Goal: Task Accomplishment & Management: Manage account settings

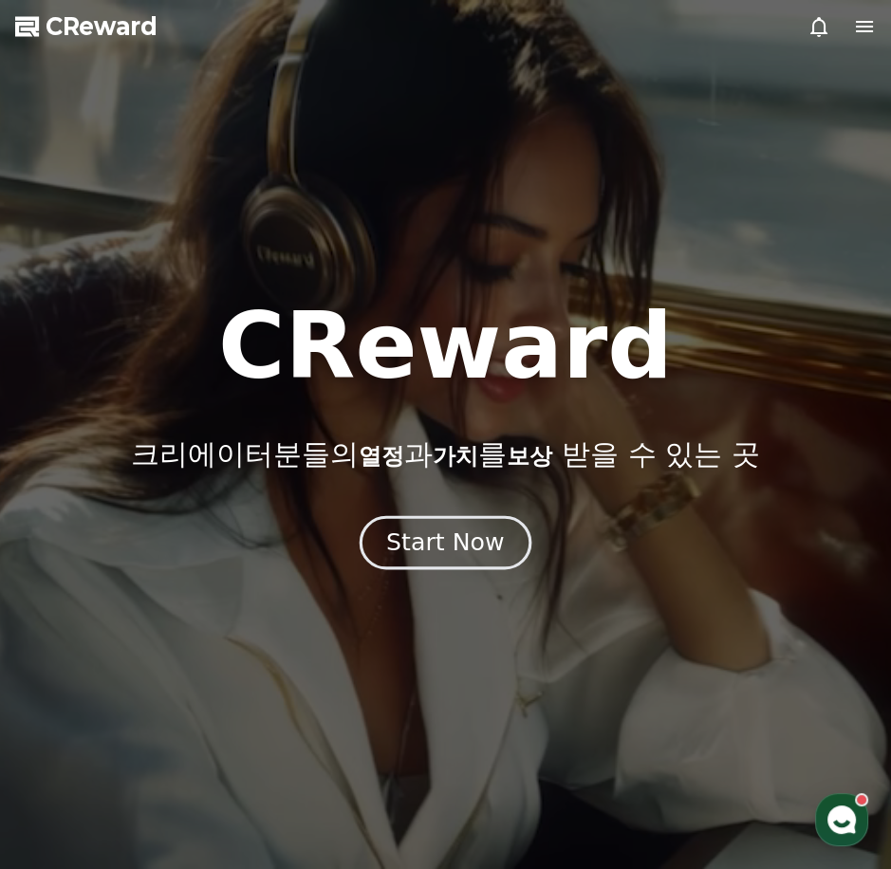
click at [469, 543] on div "Start Now" at bounding box center [445, 543] width 118 height 32
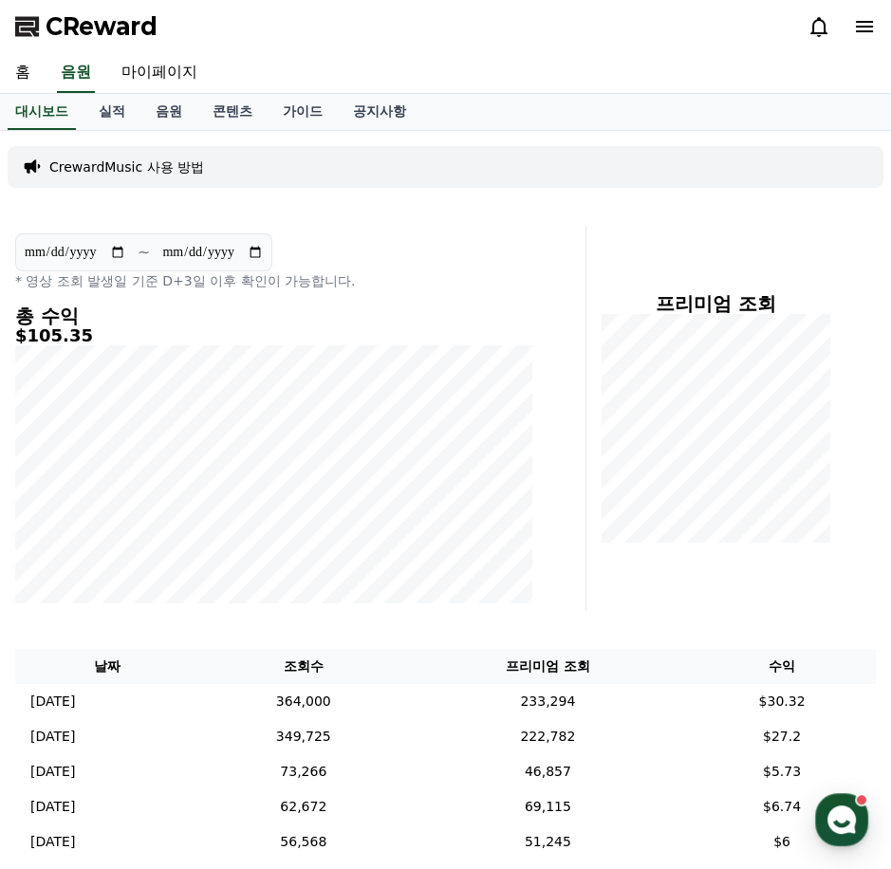
click at [47, 78] on div "홈 음원 마이페이지" at bounding box center [445, 73] width 891 height 40
click at [136, 74] on link "마이페이지" at bounding box center [159, 73] width 106 height 40
select select "**********"
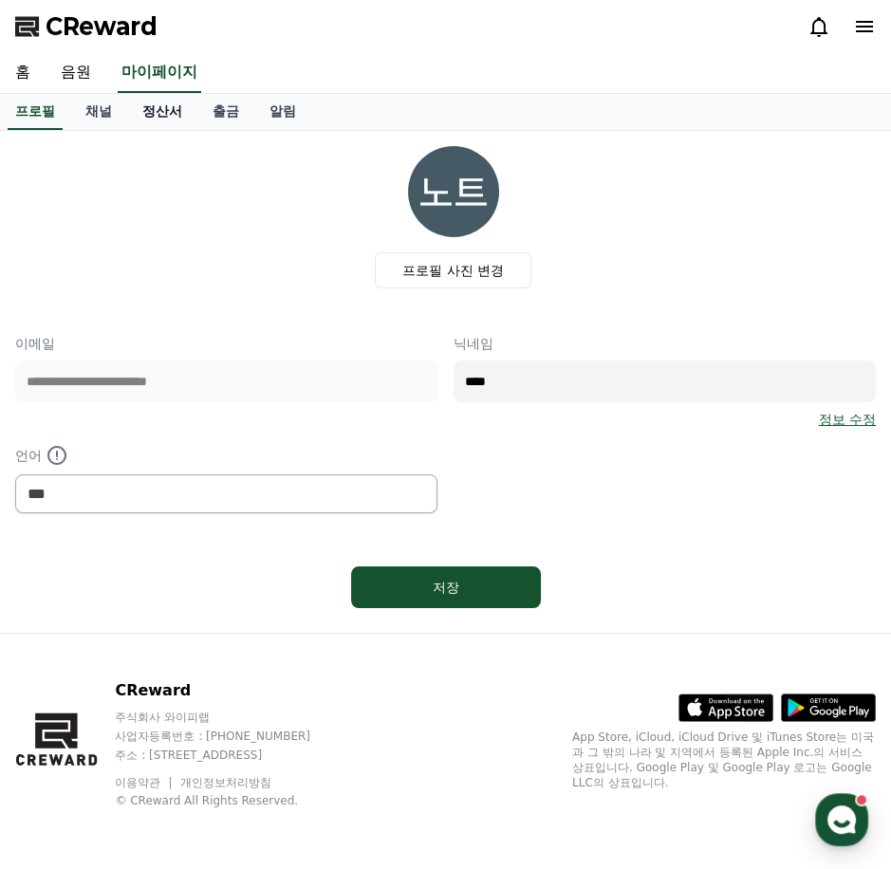
click at [173, 115] on link "정산서" at bounding box center [162, 112] width 70 height 36
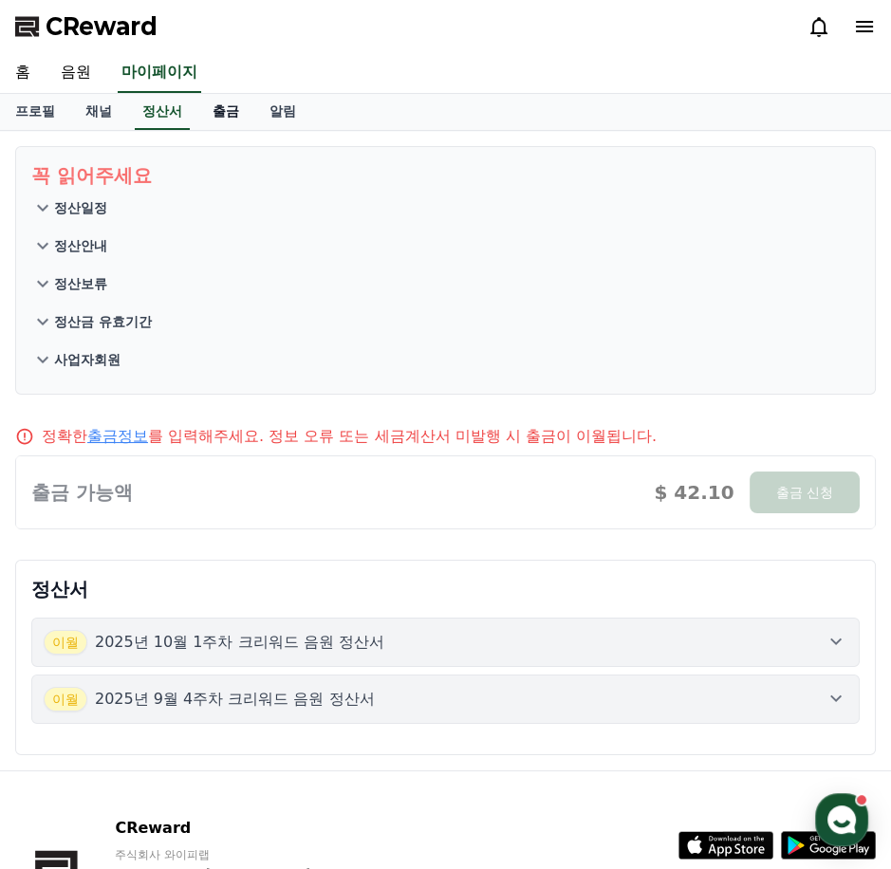
click at [220, 110] on link "출금" at bounding box center [225, 112] width 57 height 36
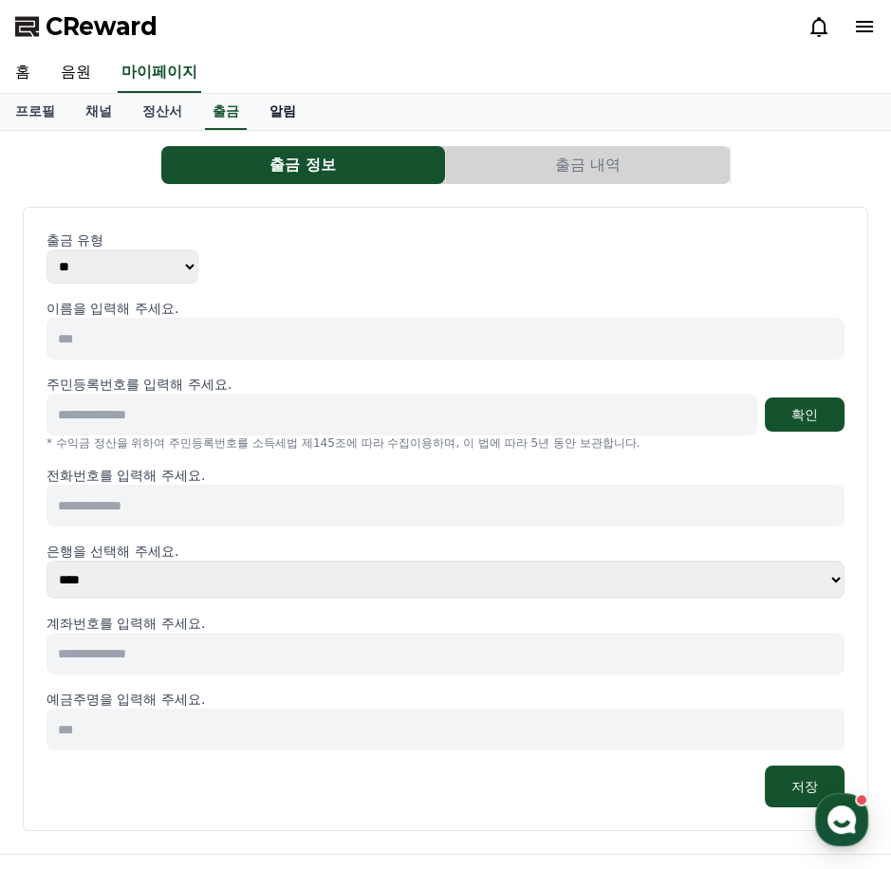
click at [271, 101] on link "알림" at bounding box center [282, 112] width 57 height 36
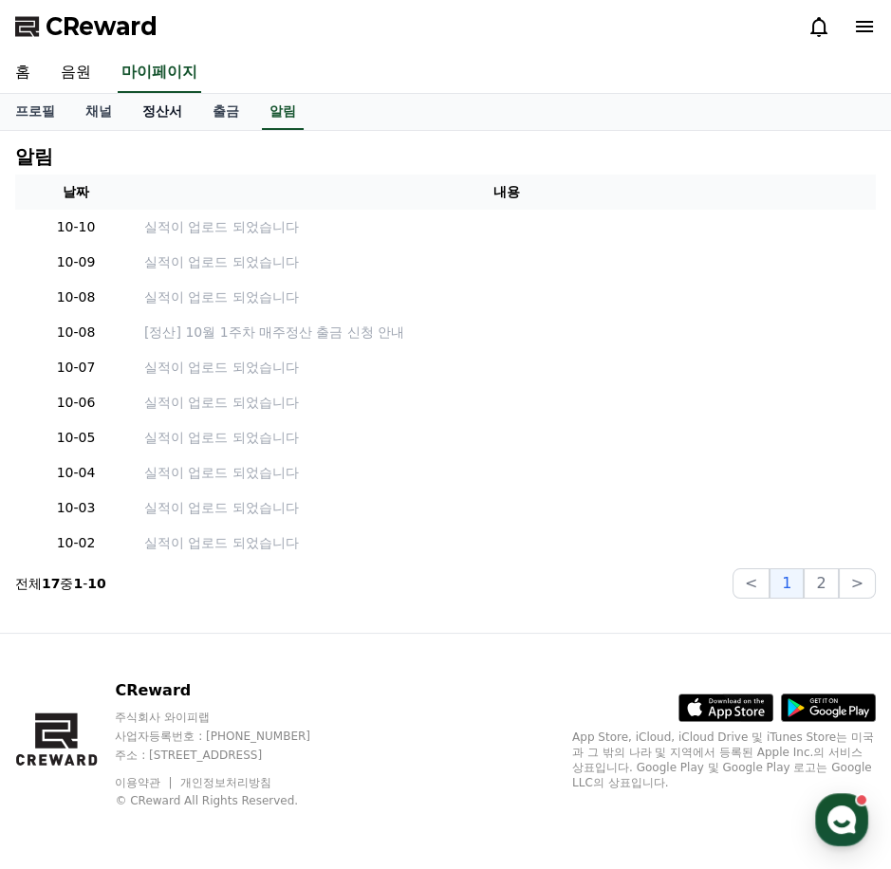
click at [184, 110] on link "정산서" at bounding box center [162, 112] width 70 height 36
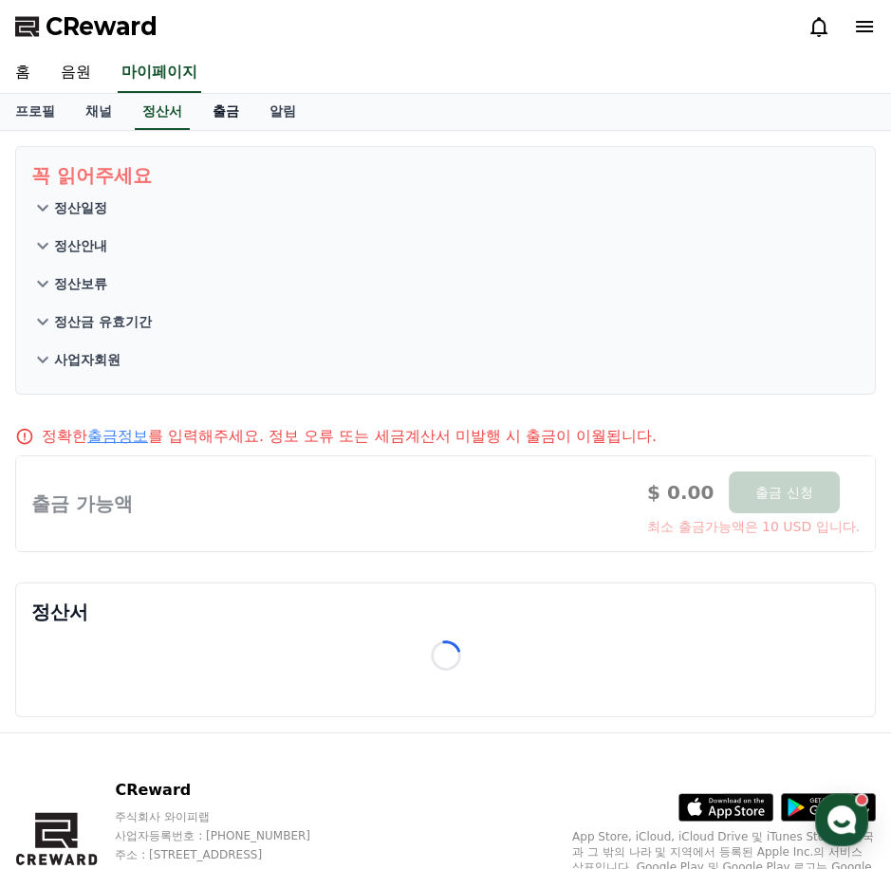
click at [231, 97] on link "출금" at bounding box center [225, 112] width 57 height 36
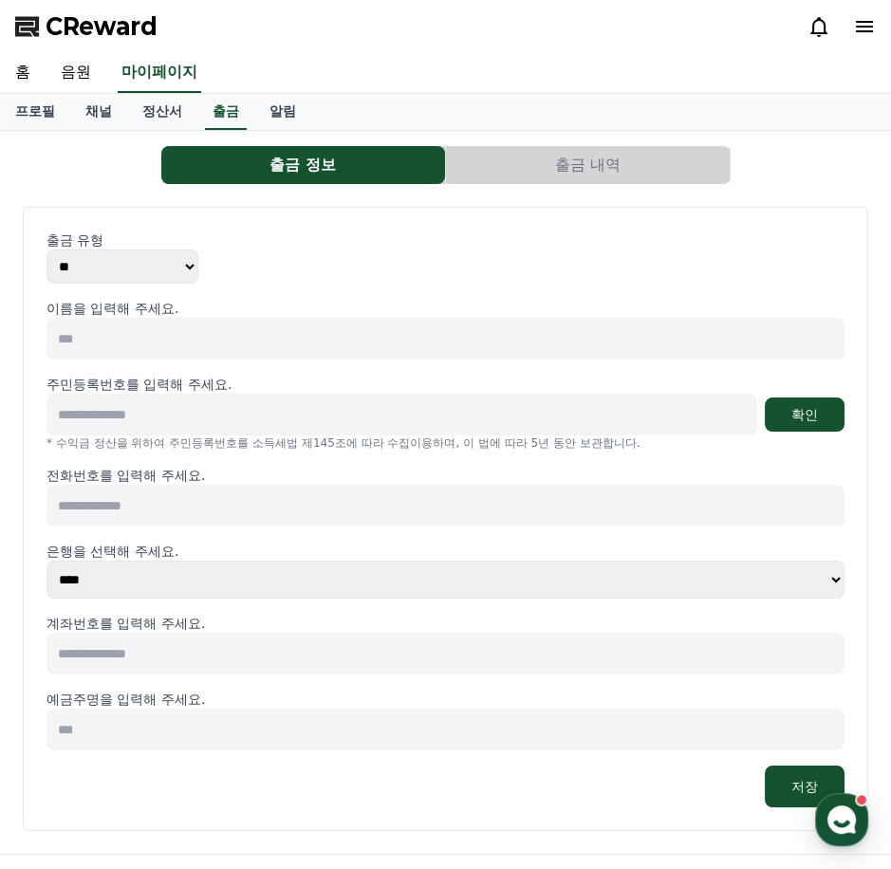
click at [331, 175] on button "출금 정보" at bounding box center [303, 165] width 284 height 38
click at [198, 279] on div "출금 유형 ** ***" at bounding box center [446, 257] width 798 height 53
click at [195, 275] on select "** ***" at bounding box center [123, 267] width 152 height 34
select select "*******"
click at [47, 250] on select "** ***" at bounding box center [123, 267] width 152 height 34
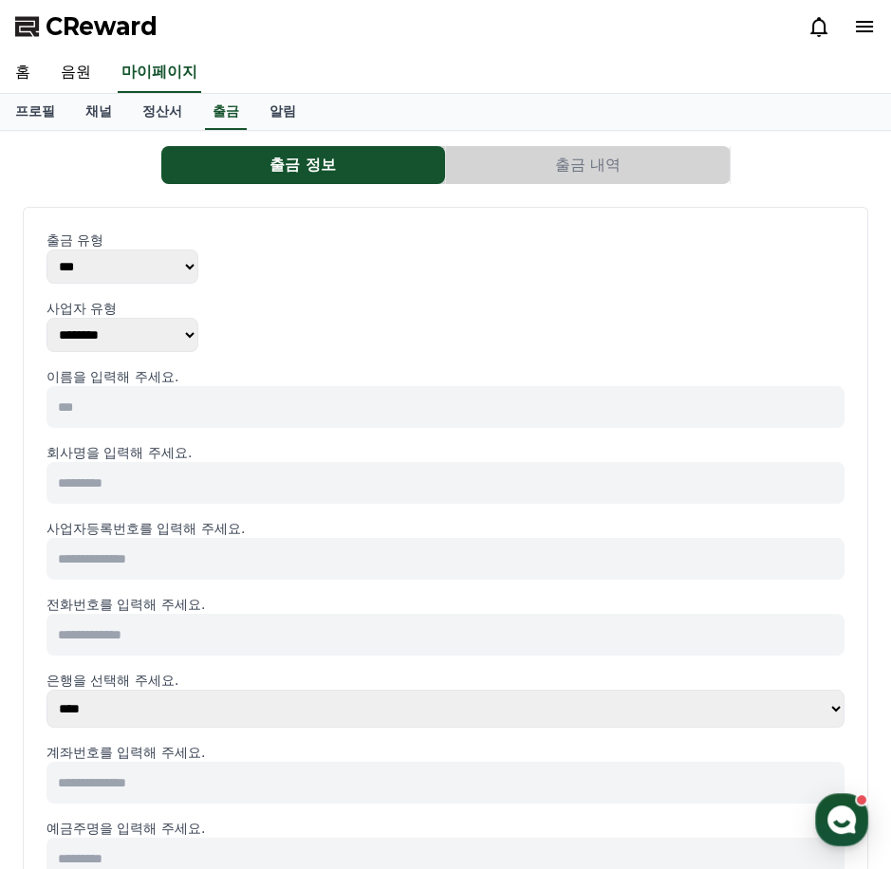
click at [159, 337] on select "******** ******** ********" at bounding box center [123, 335] width 152 height 34
click at [47, 318] on select "******** ******** ********" at bounding box center [123, 335] width 152 height 34
click at [149, 379] on p "이름을 입력해 주세요." at bounding box center [446, 376] width 798 height 19
click at [149, 396] on input at bounding box center [446, 407] width 798 height 42
type input "***"
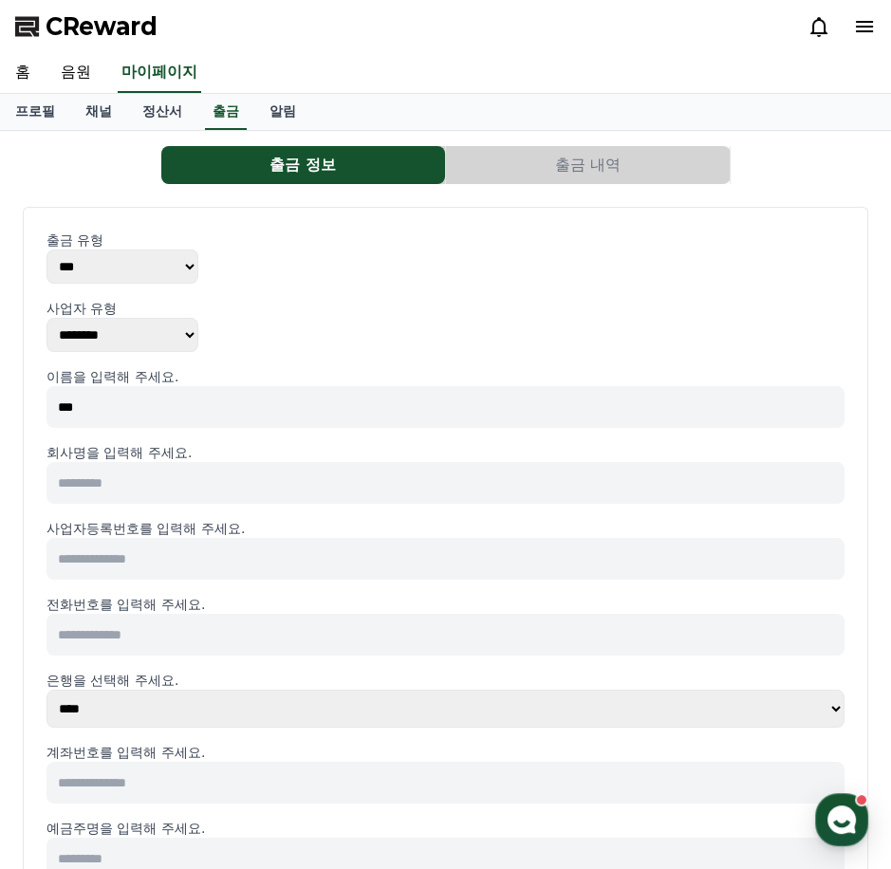
click at [257, 478] on input at bounding box center [446, 483] width 798 height 42
type input "**********"
click at [251, 555] on input at bounding box center [446, 559] width 798 height 42
type input "**********"
click at [169, 635] on input at bounding box center [446, 635] width 798 height 42
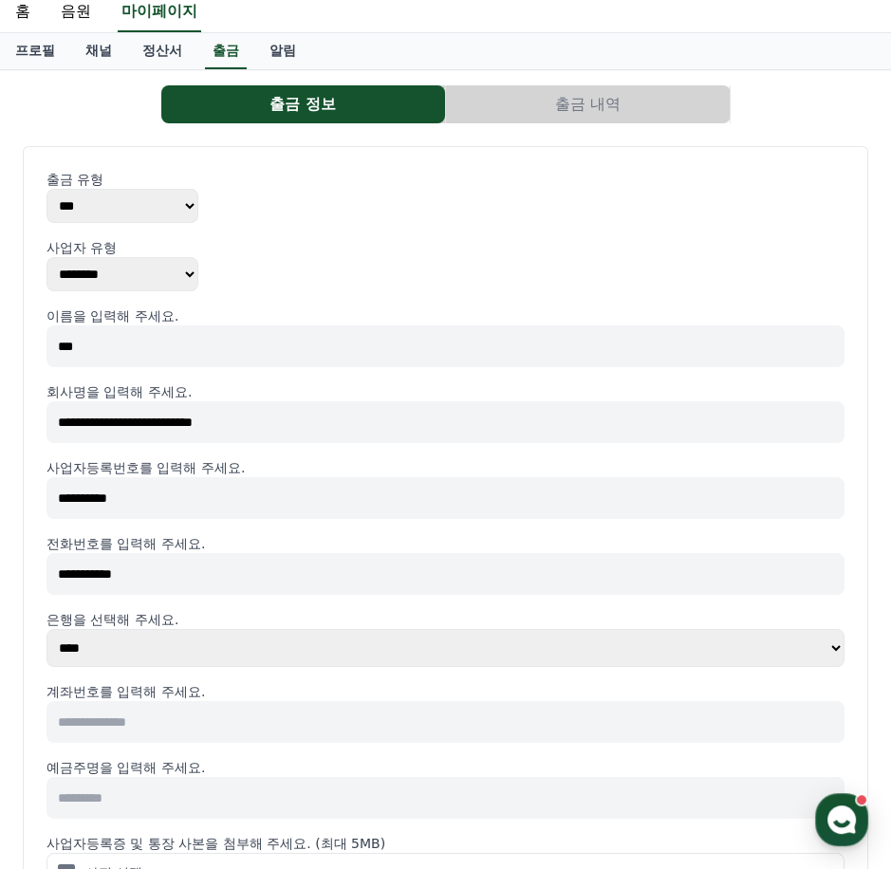
scroll to position [85, 0]
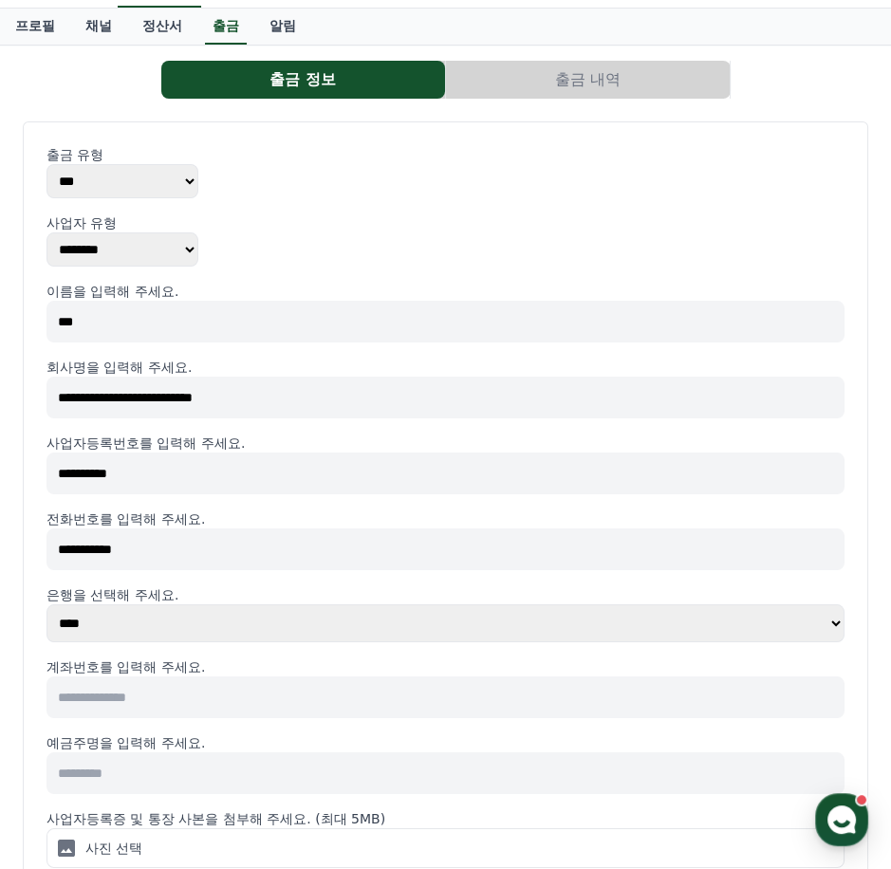
type input "**********"
click at [149, 702] on input at bounding box center [446, 698] width 798 height 42
click at [306, 680] on input at bounding box center [446, 698] width 798 height 42
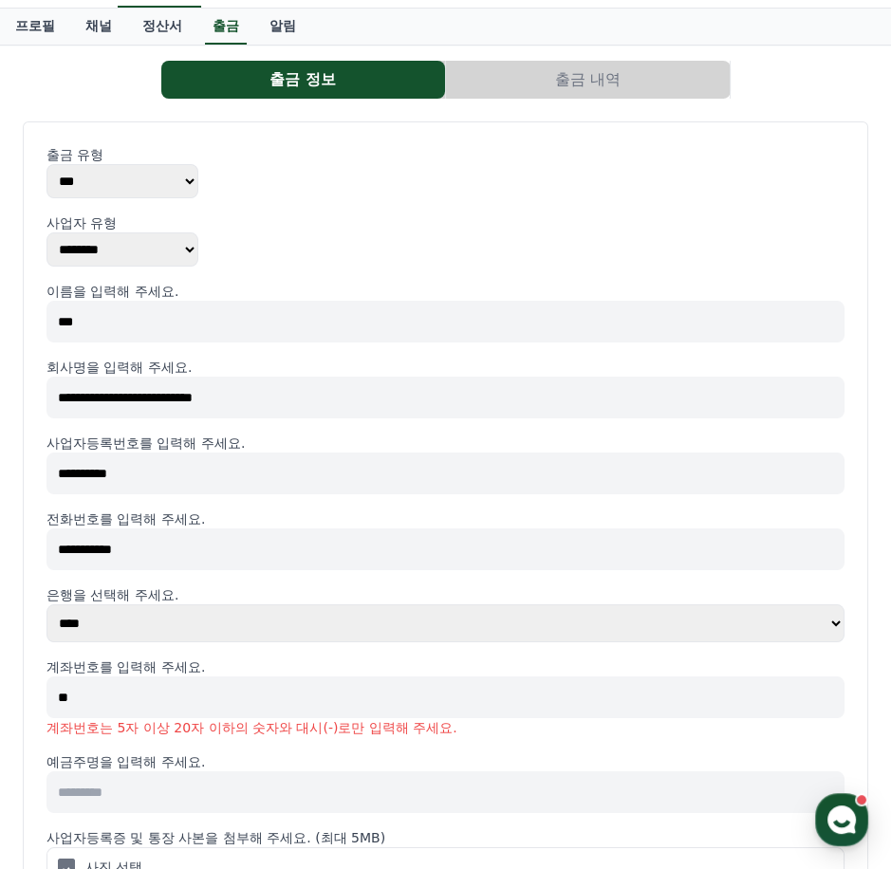
type input "*"
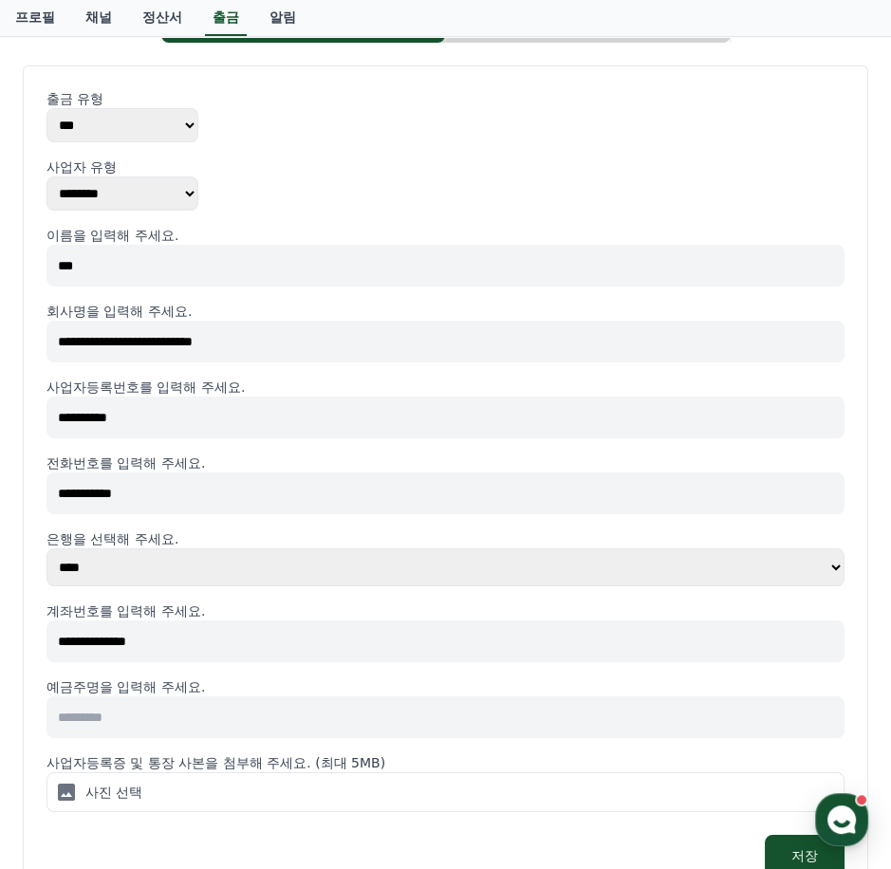
scroll to position [172, 0]
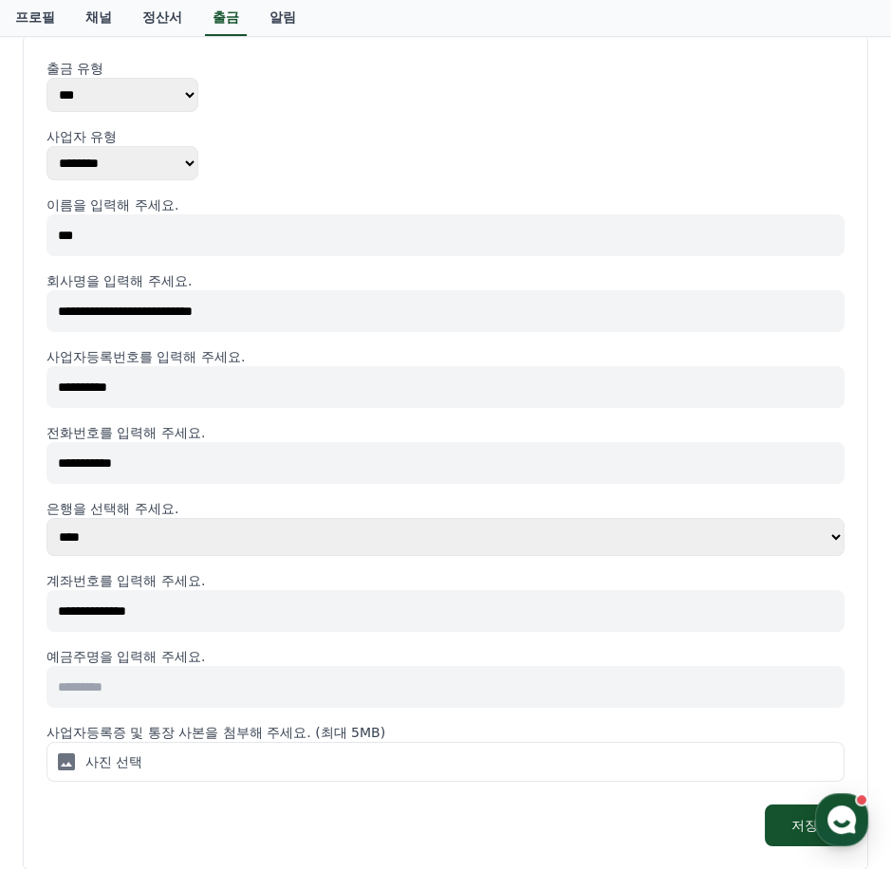
type input "**********"
click at [359, 661] on p "예금주명을 입력해 주세요." at bounding box center [446, 656] width 798 height 19
click at [348, 687] on input at bounding box center [446, 687] width 798 height 42
type input "*"
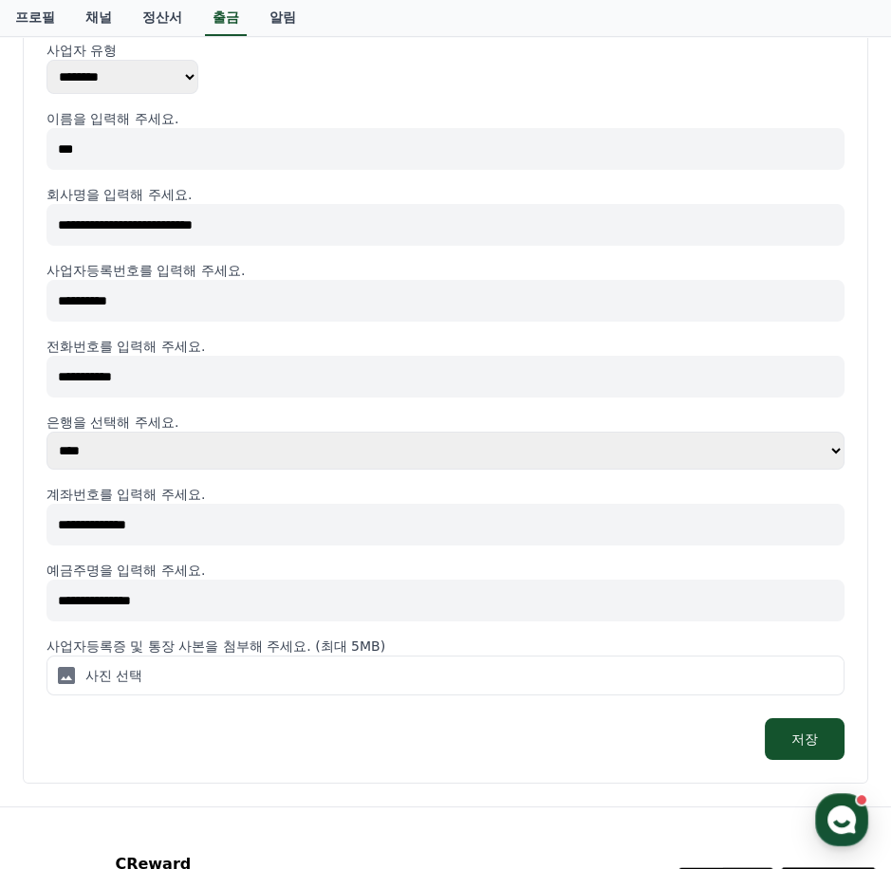
scroll to position [258, 0]
type input "**********"
click at [322, 680] on label "사진 선택" at bounding box center [446, 676] width 798 height 40
click at [0, 0] on input "사진 선택" at bounding box center [0, 0] width 0 height 0
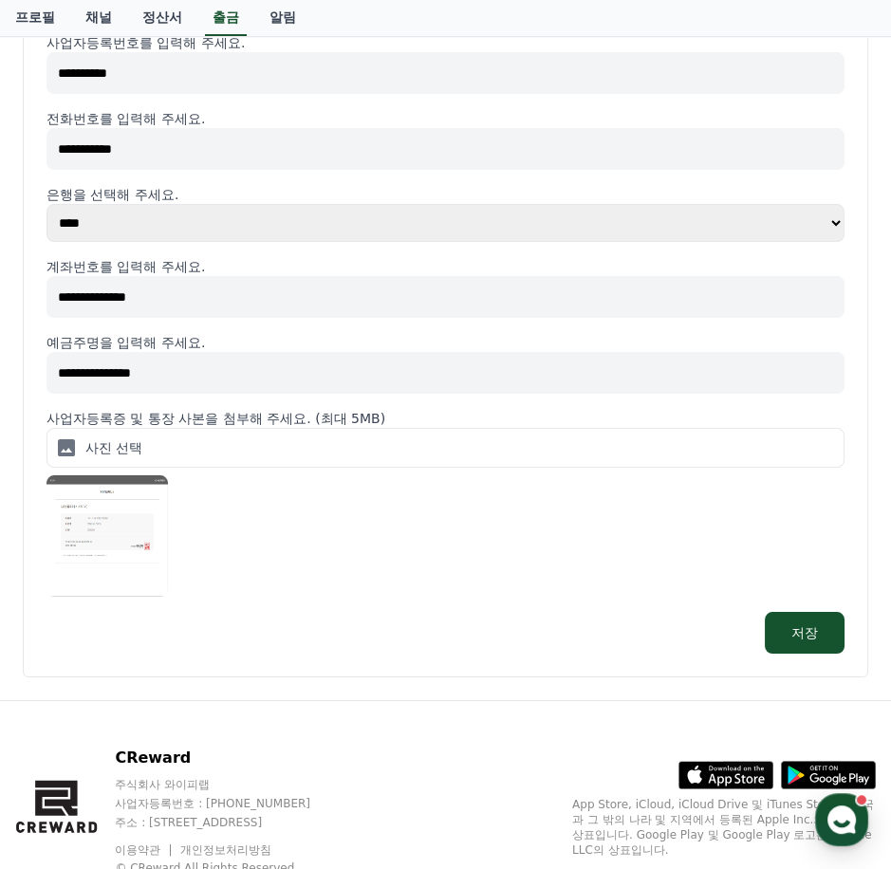
scroll to position [550, 0]
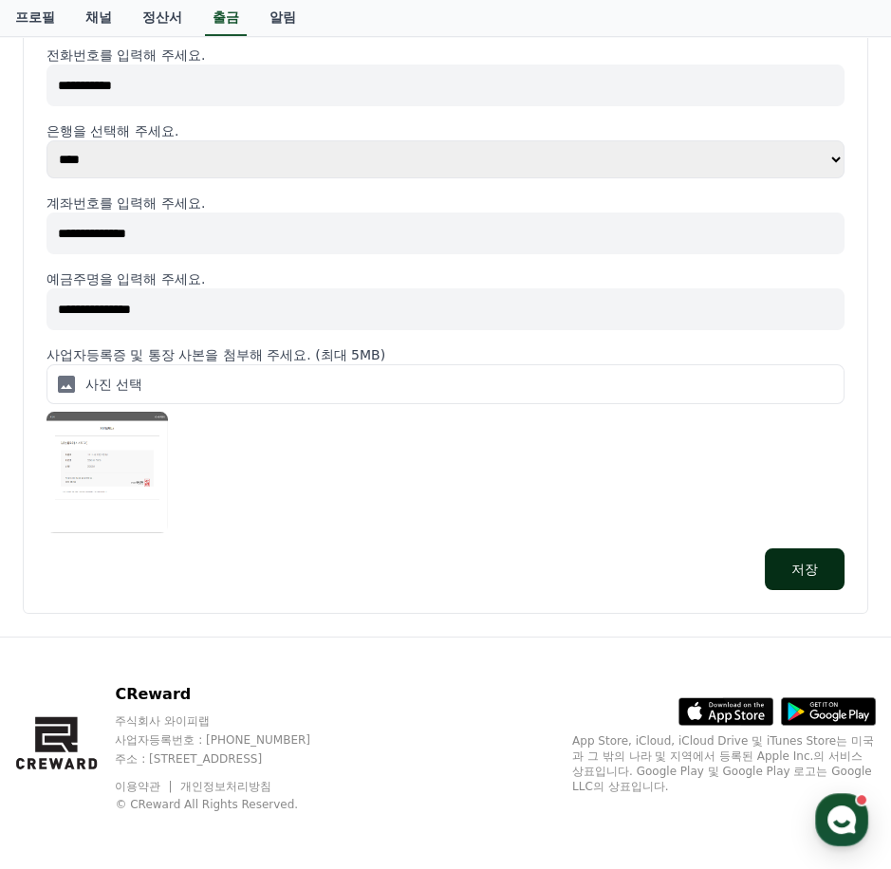
click at [823, 581] on button "저장" at bounding box center [805, 570] width 80 height 42
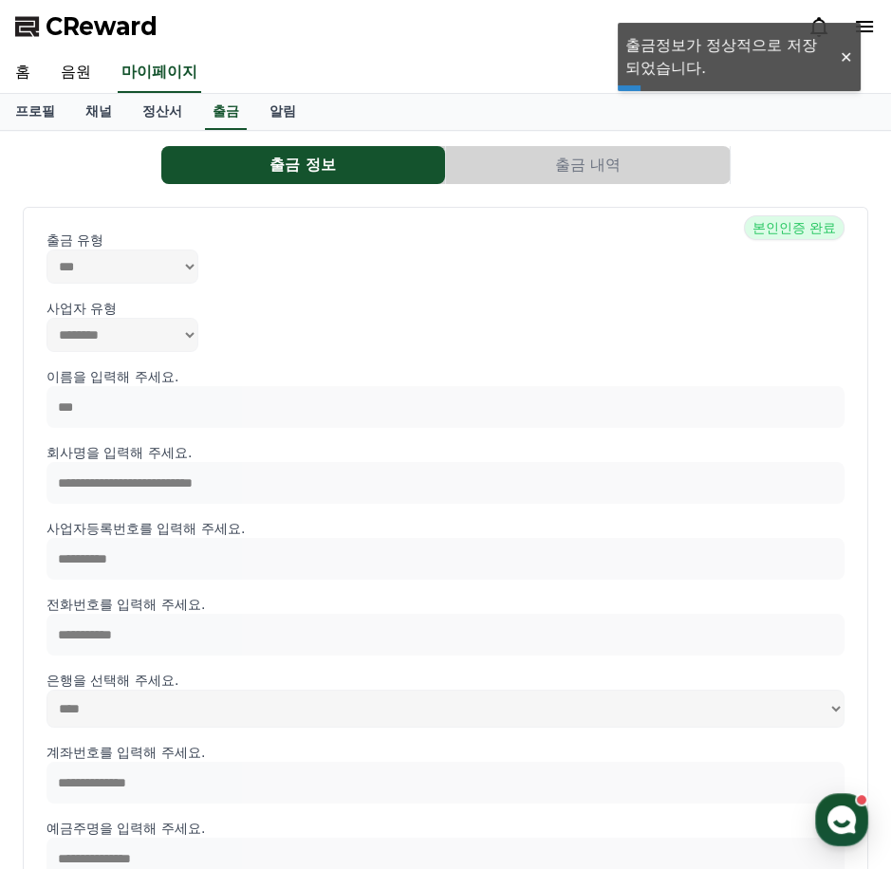
click at [542, 155] on button "출금 내역" at bounding box center [588, 165] width 284 height 38
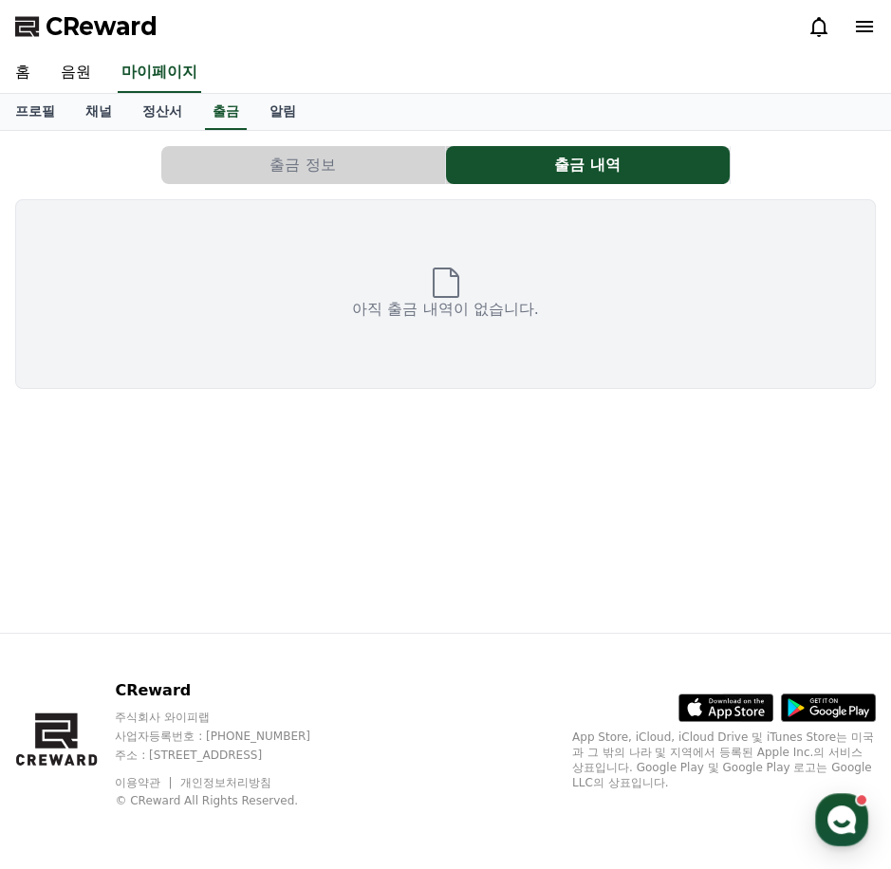
click at [337, 157] on button "출금 정보" at bounding box center [303, 165] width 284 height 38
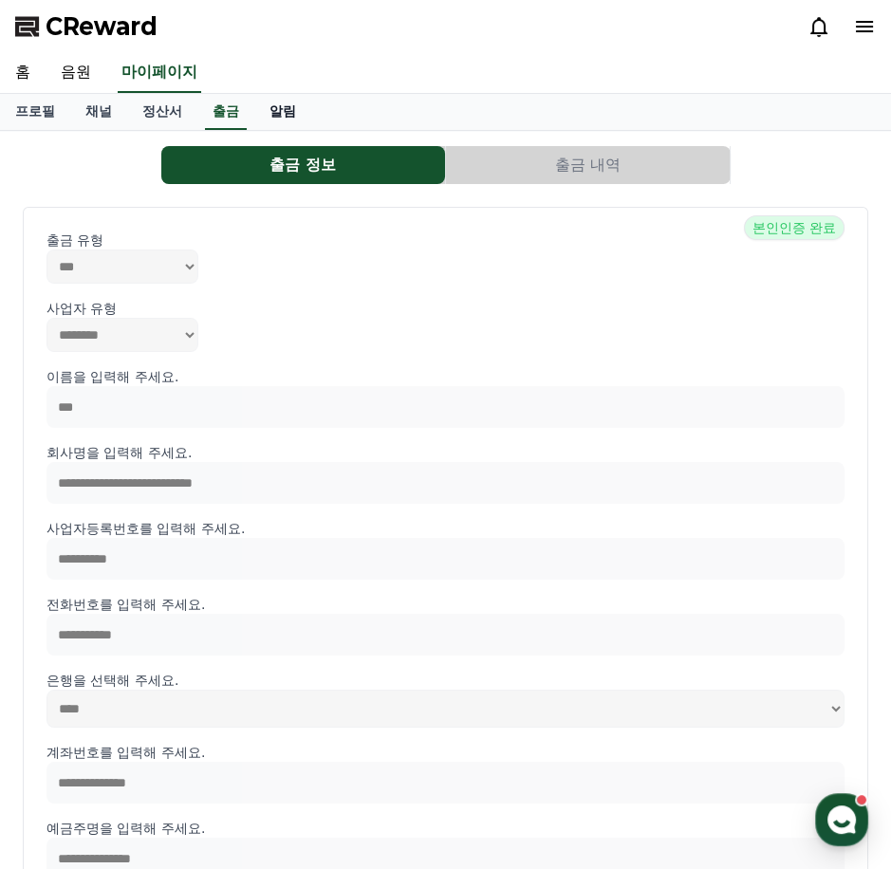
click at [286, 109] on link "알림" at bounding box center [282, 112] width 57 height 36
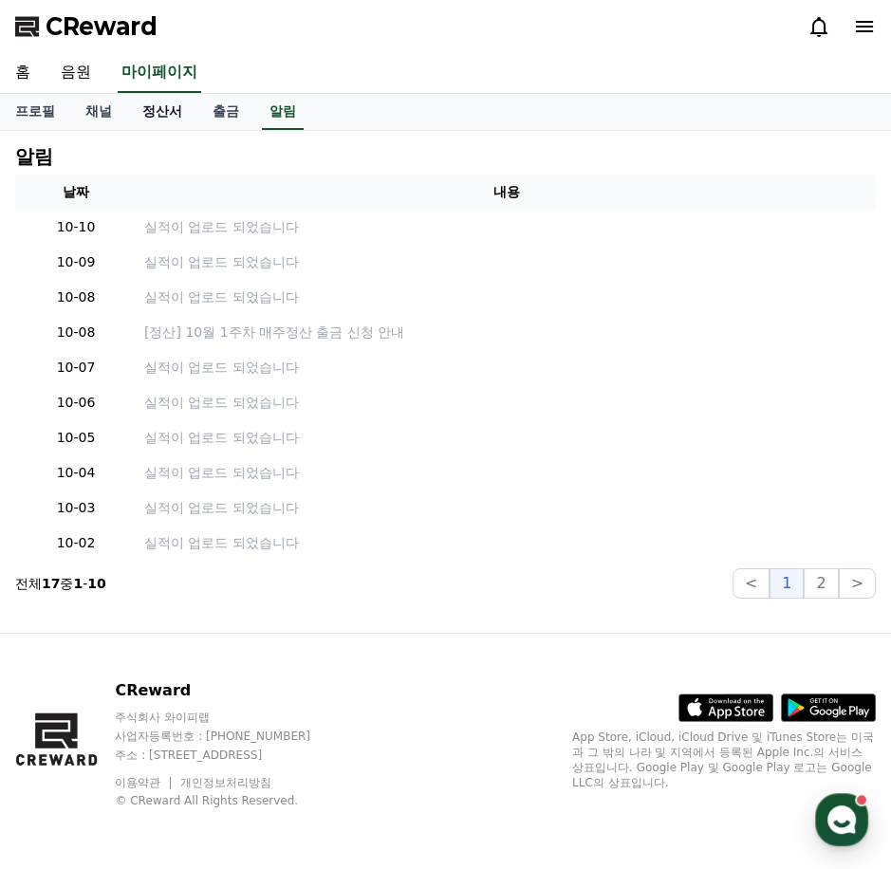
click at [193, 113] on link "정산서" at bounding box center [162, 112] width 70 height 36
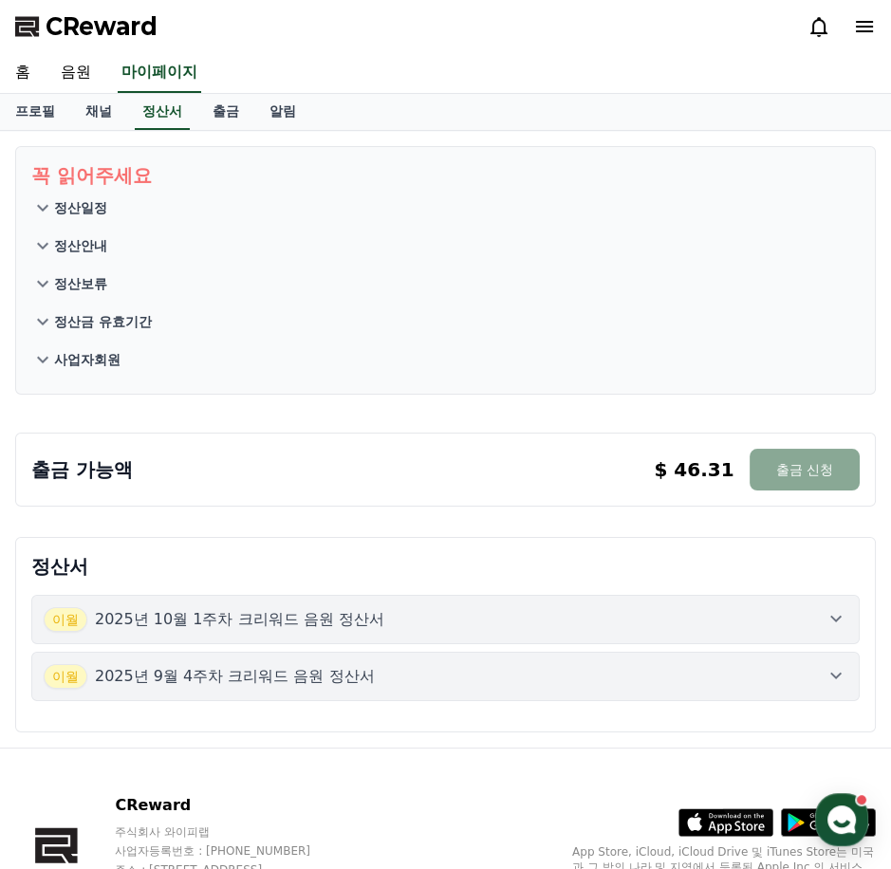
click at [43, 192] on button "정산일정" at bounding box center [445, 208] width 829 height 38
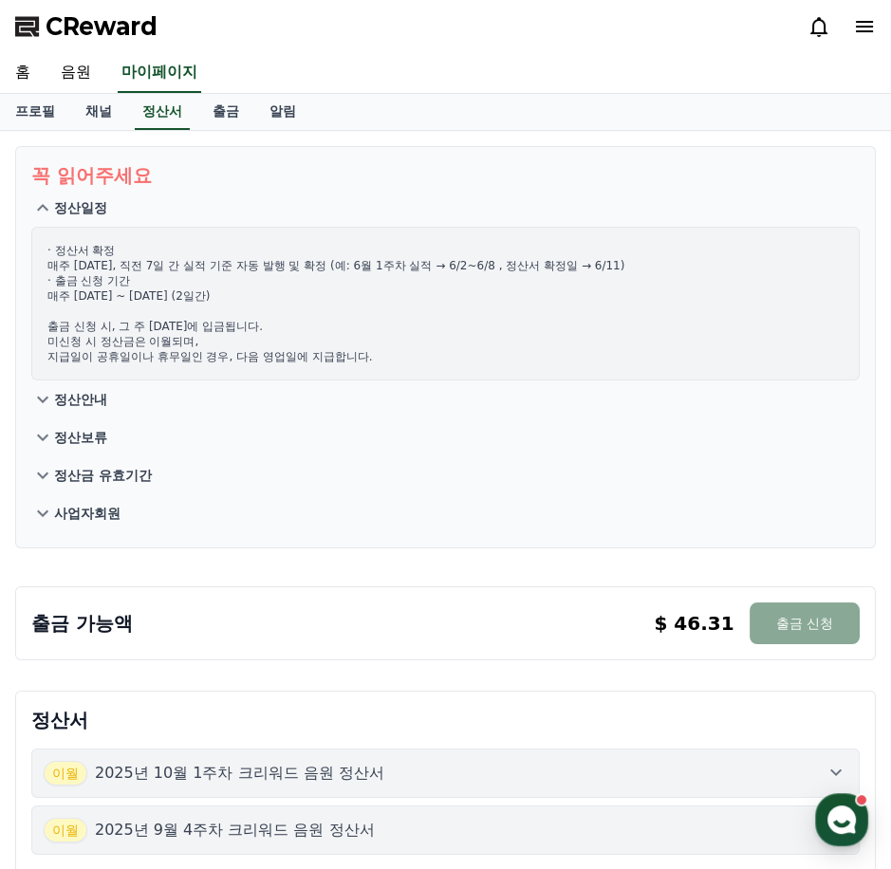
click at [32, 397] on icon at bounding box center [42, 399] width 23 height 23
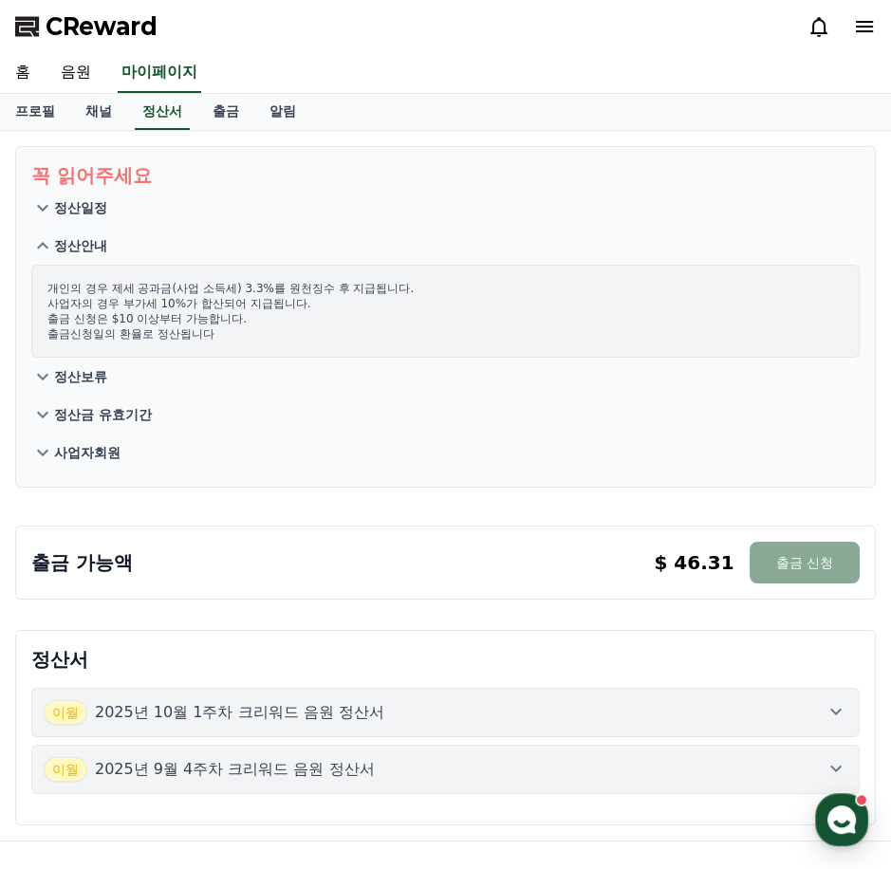
click at [44, 382] on icon at bounding box center [42, 376] width 23 height 23
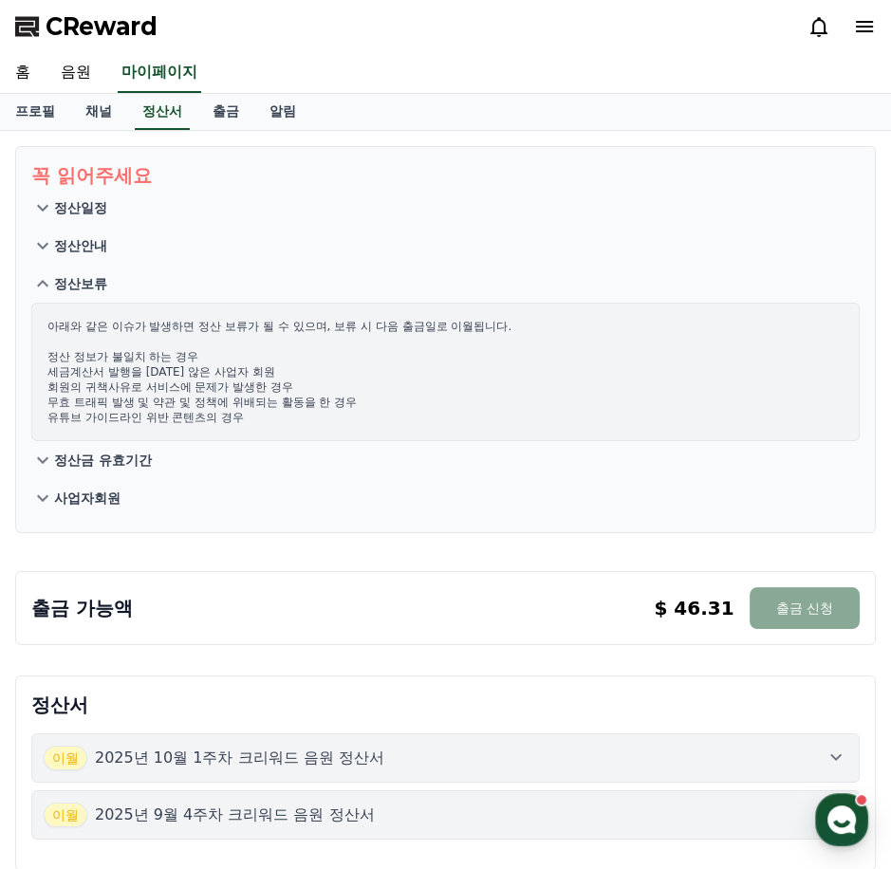
click at [42, 458] on icon at bounding box center [42, 460] width 23 height 23
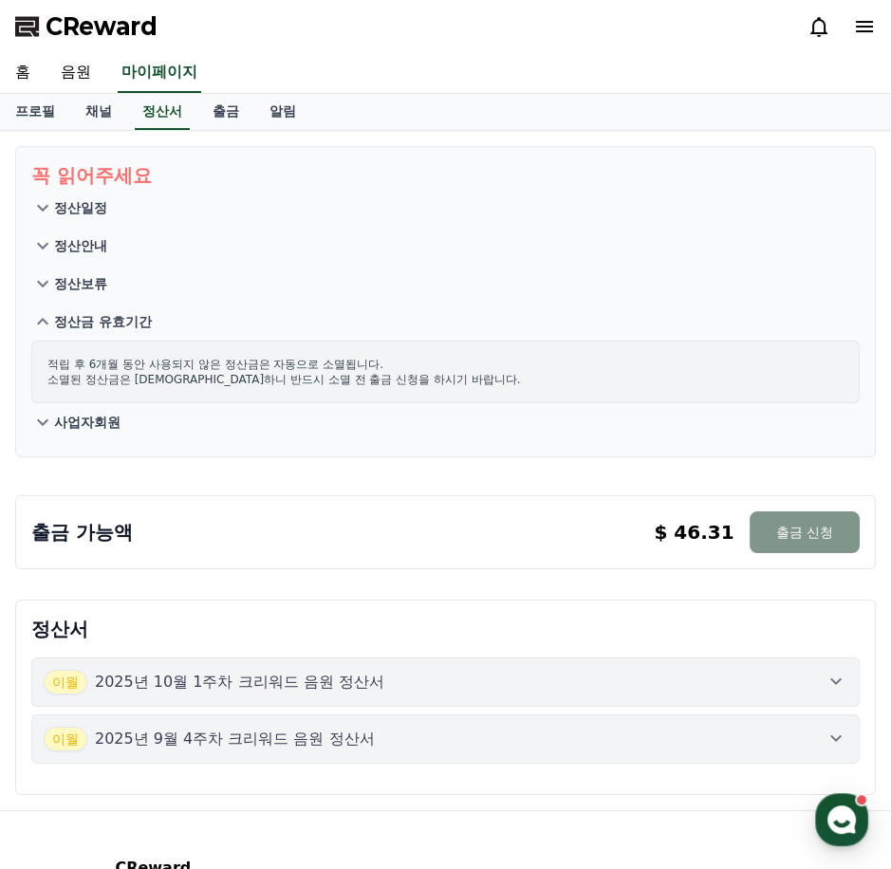
click at [831, 526] on button "출금 신청" at bounding box center [805, 533] width 110 height 42
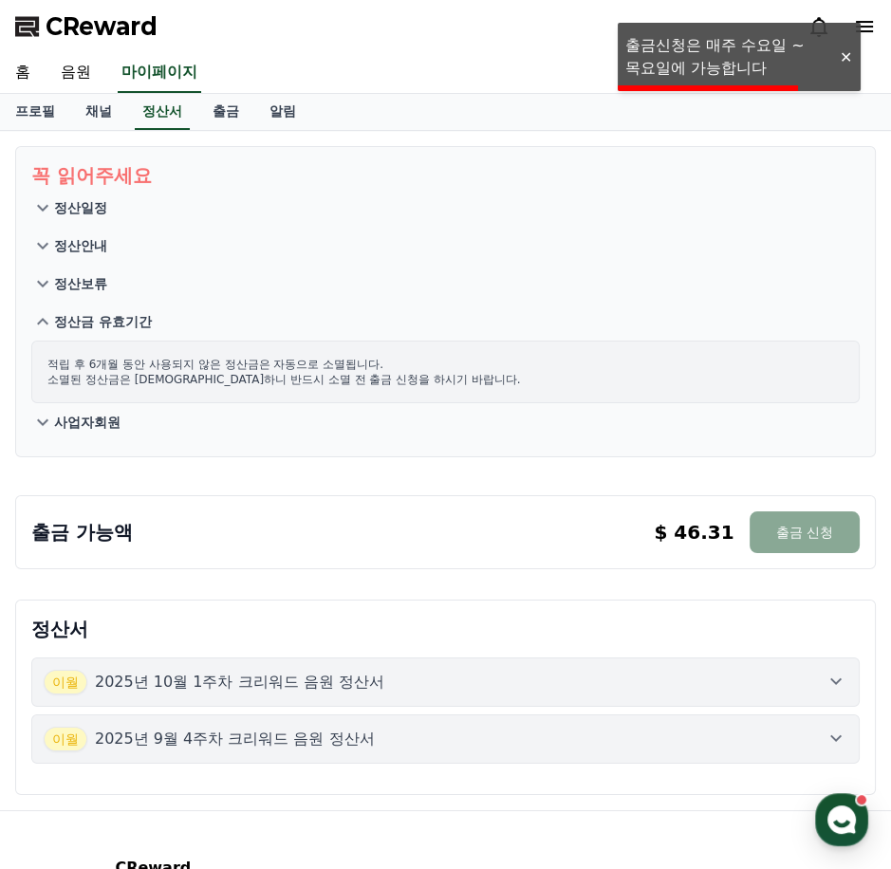
click at [47, 424] on icon at bounding box center [42, 422] width 23 height 23
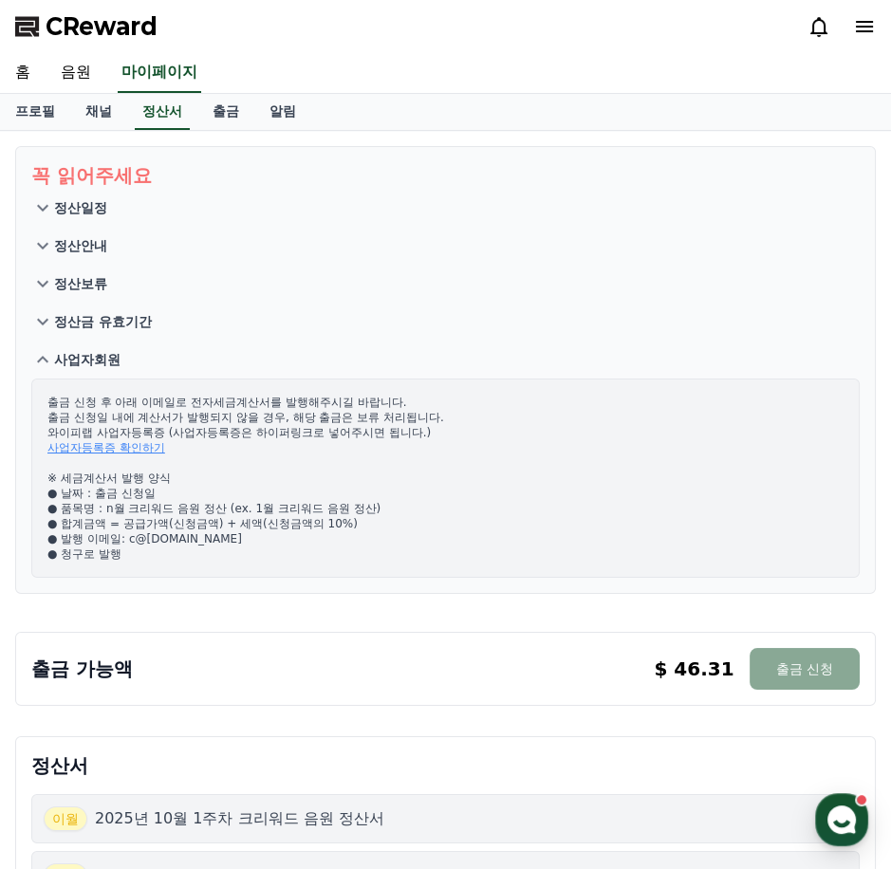
click at [125, 441] on link "사업자등록증 확인하기" at bounding box center [106, 447] width 118 height 13
click at [164, 536] on p "출금 신청 후 아래 이메일로 전자세금계산서를 발행해주시길 바랍니다. 출금 신청일 내에 계산서가 발행되지 않을 경우, 해당 출금은 보류 처리됩니…" at bounding box center [445, 478] width 796 height 167
click at [167, 535] on p "출금 신청 후 아래 이메일로 전자세금계산서를 발행해주시길 바랍니다. 출금 신청일 내에 계산서가 발행되지 않을 경우, 해당 출금은 보류 처리됩니…" at bounding box center [445, 478] width 796 height 167
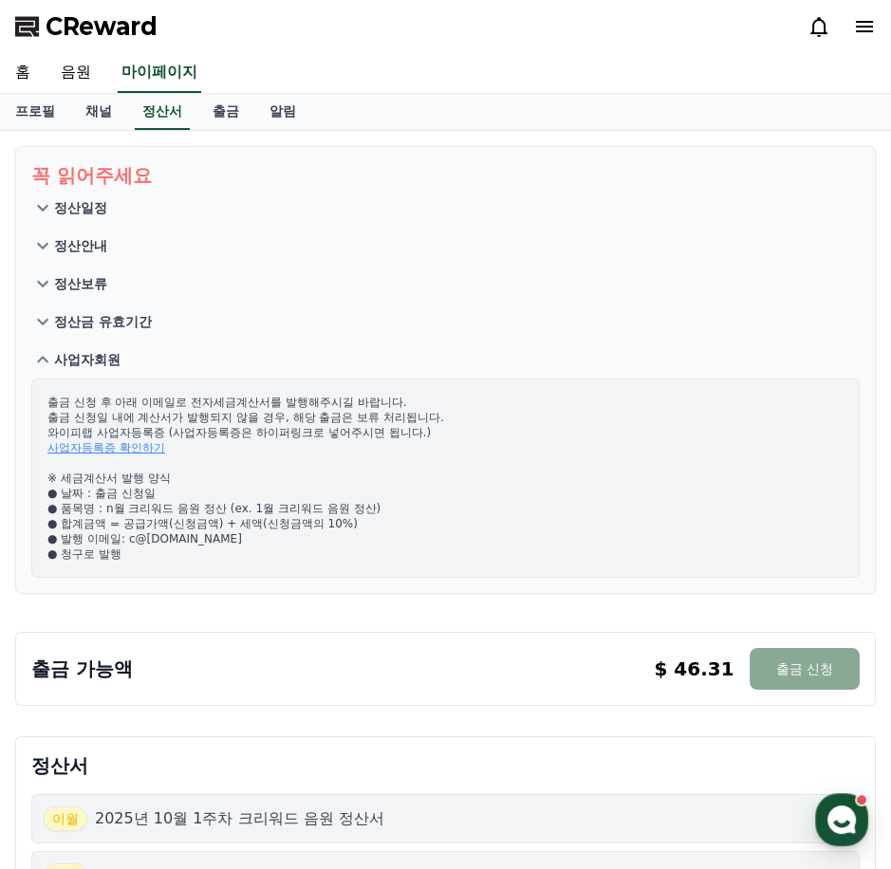
click at [167, 506] on p "출금 신청 후 아래 이메일로 전자세금계산서를 발행해주시길 바랍니다. 출금 신청일 내에 계산서가 발행되지 않을 경우, 해당 출금은 보류 처리됩니…" at bounding box center [445, 478] width 796 height 167
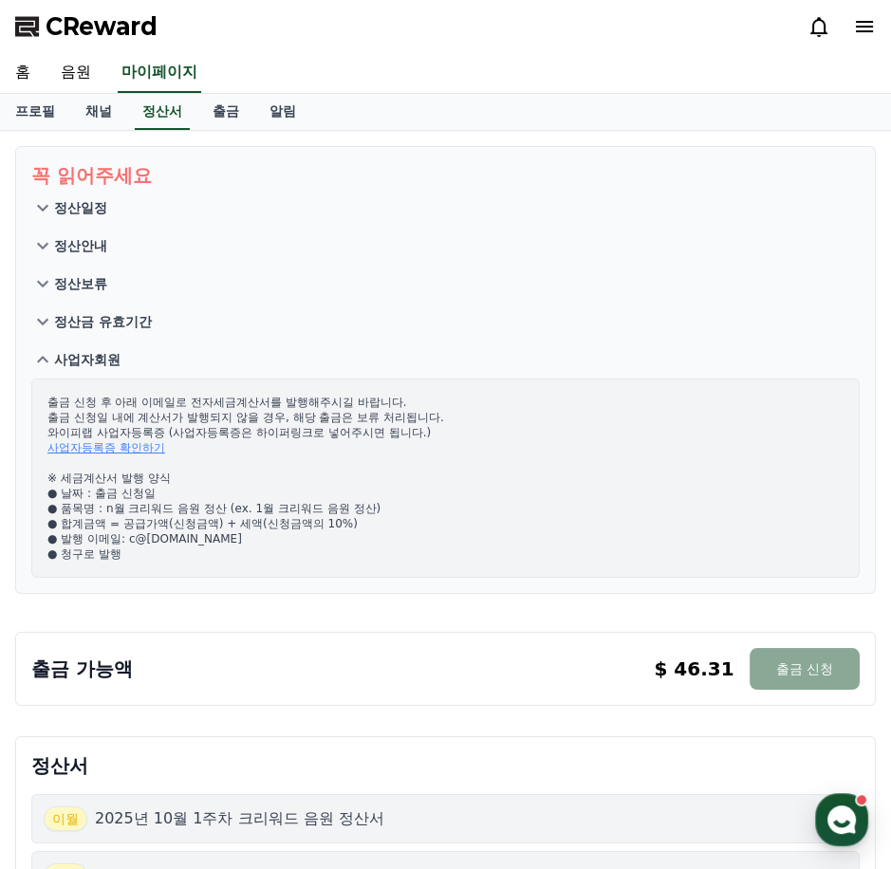
click at [167, 506] on p "출금 신청 후 아래 이메일로 전자세금계산서를 발행해주시길 바랍니다. 출금 신청일 내에 계산서가 발행되지 않을 경우, 해당 출금은 보류 처리됩니…" at bounding box center [445, 478] width 796 height 167
click at [52, 359] on icon at bounding box center [42, 359] width 23 height 23
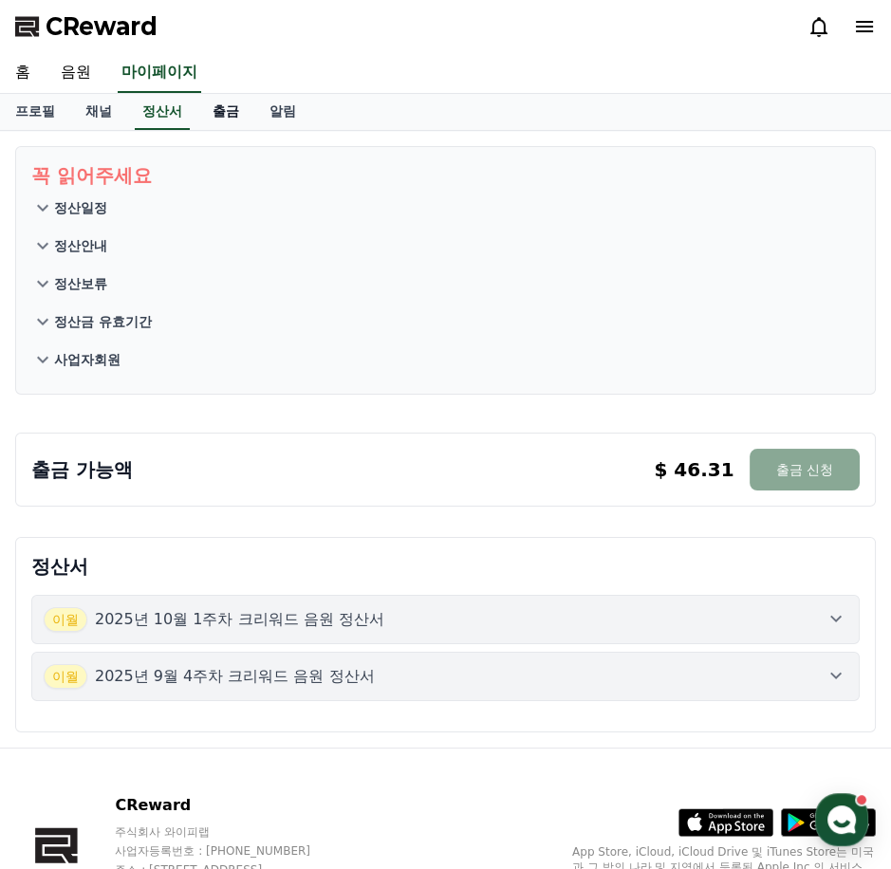
click at [217, 105] on link "출금" at bounding box center [225, 112] width 57 height 36
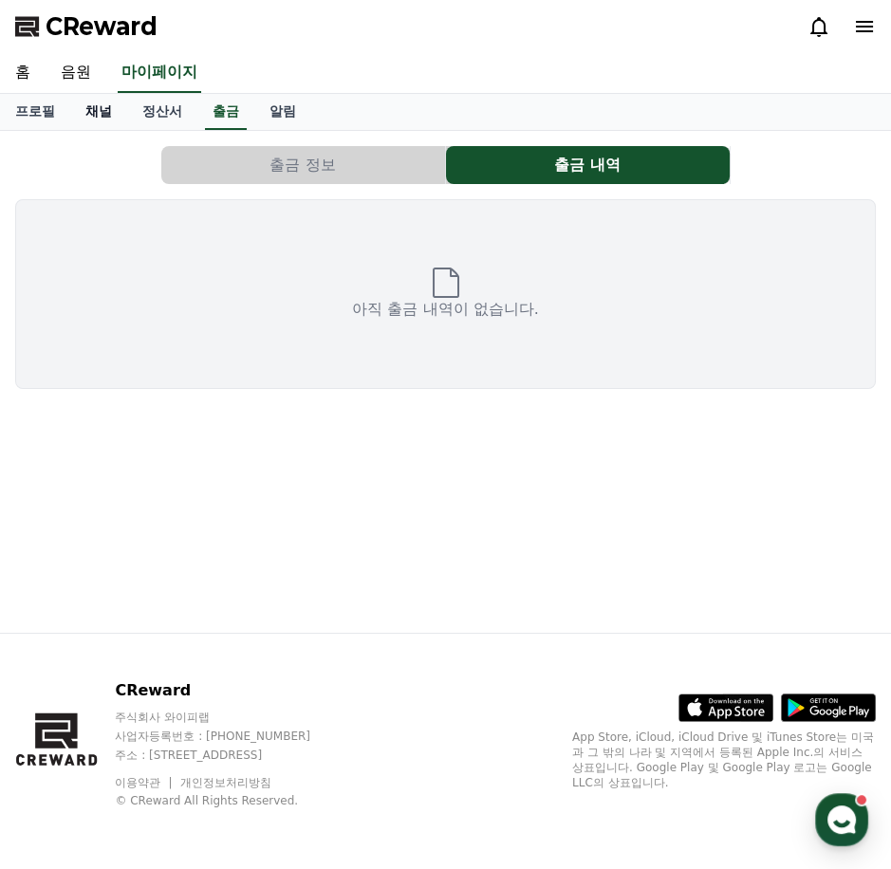
click at [106, 108] on link "채널" at bounding box center [98, 112] width 57 height 36
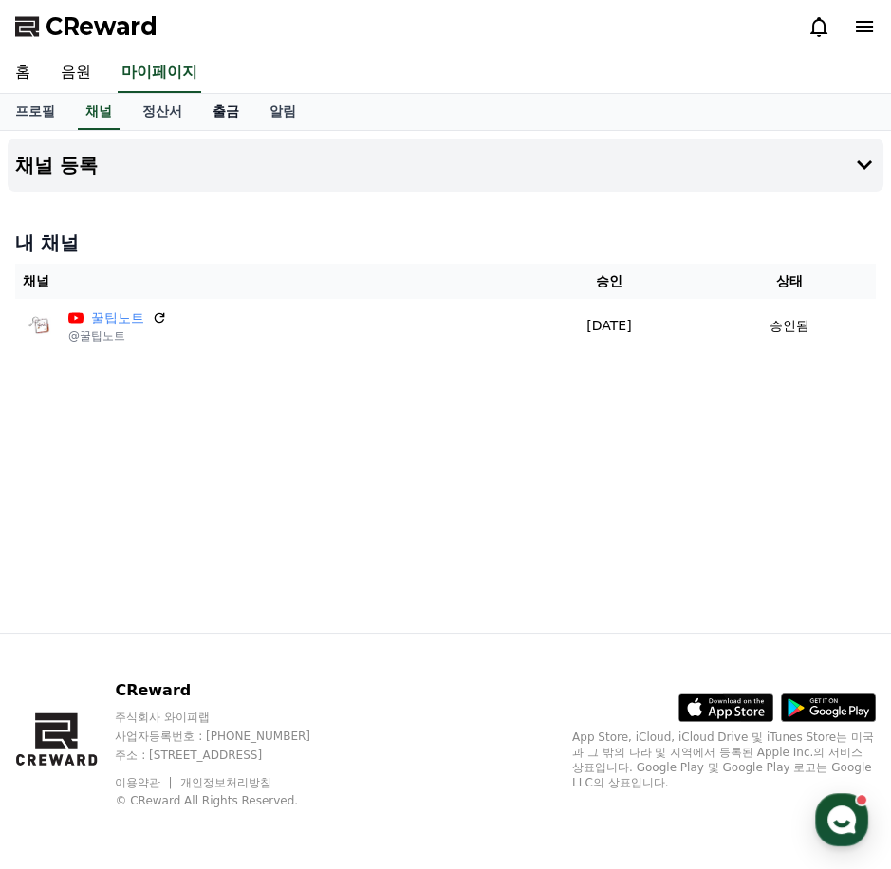
click at [227, 105] on link "출금" at bounding box center [225, 112] width 57 height 36
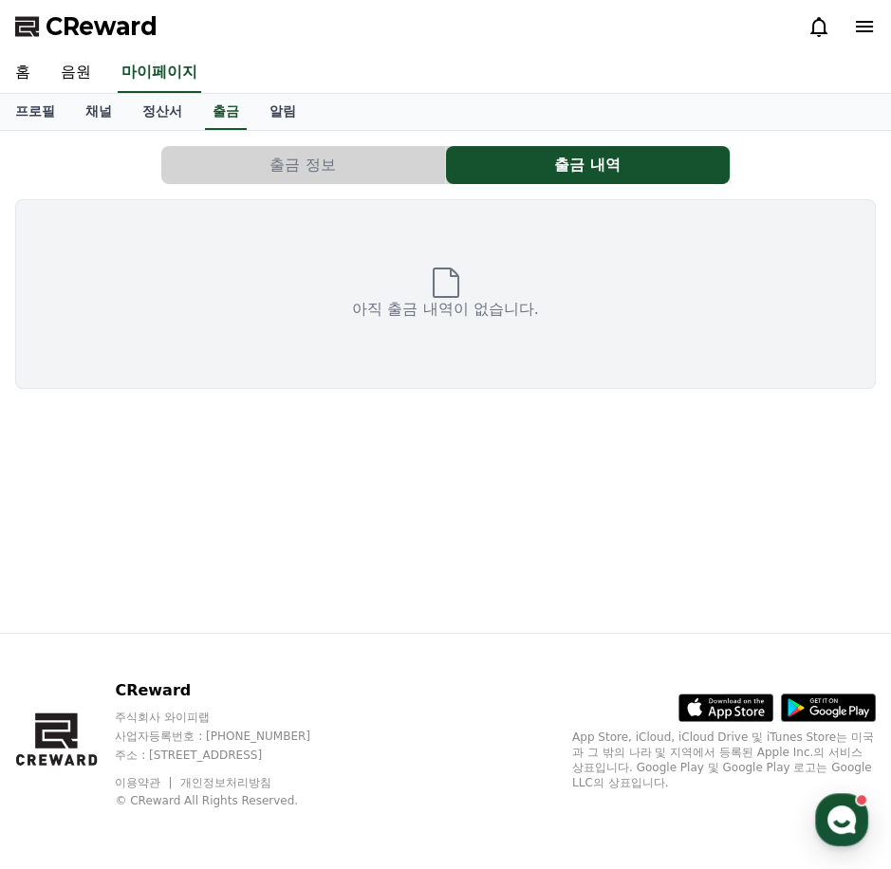
click at [202, 148] on button "출금 정보" at bounding box center [303, 165] width 284 height 38
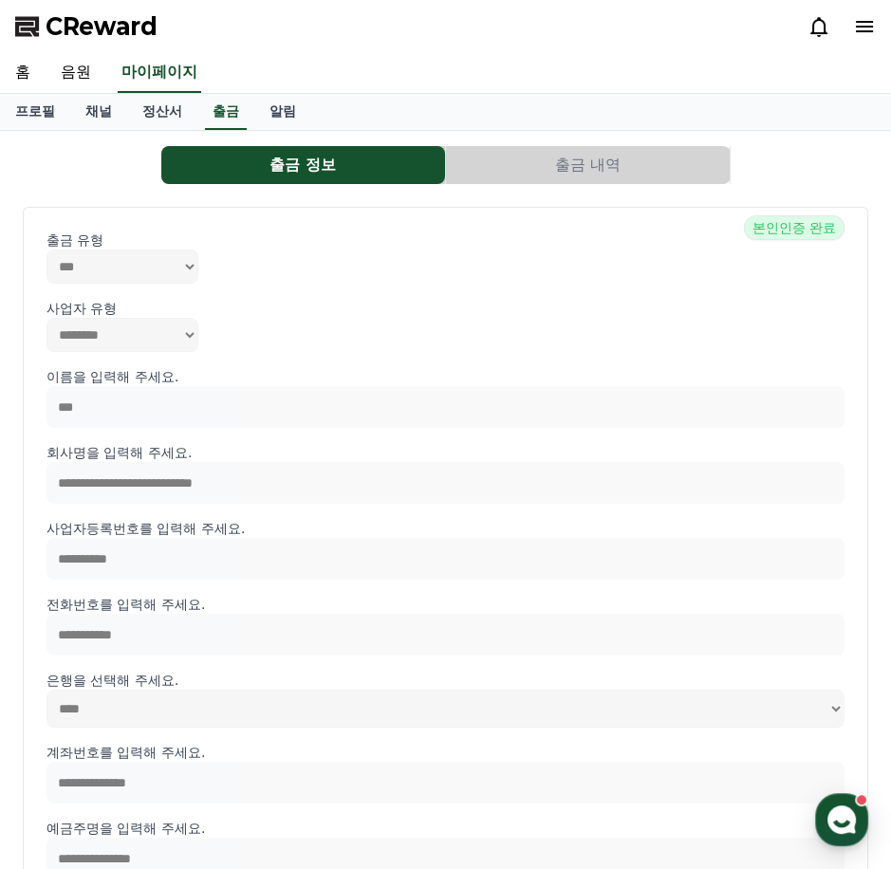
click at [123, 26] on span "CReward" at bounding box center [102, 26] width 112 height 30
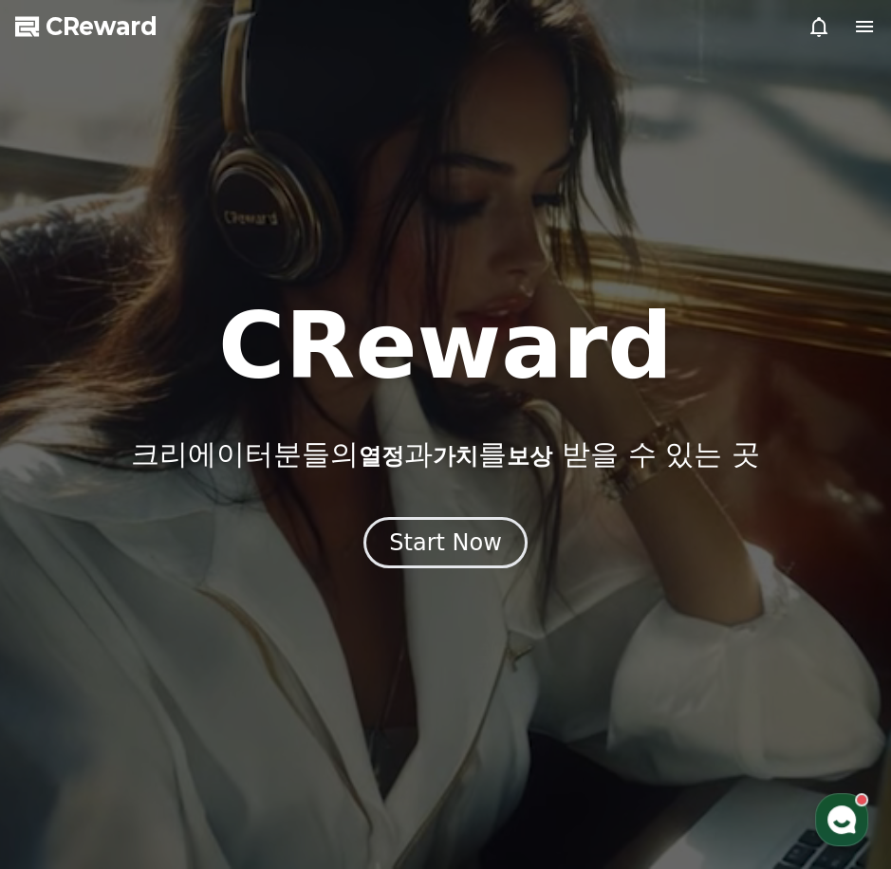
click at [463, 574] on div at bounding box center [445, 434] width 891 height 869
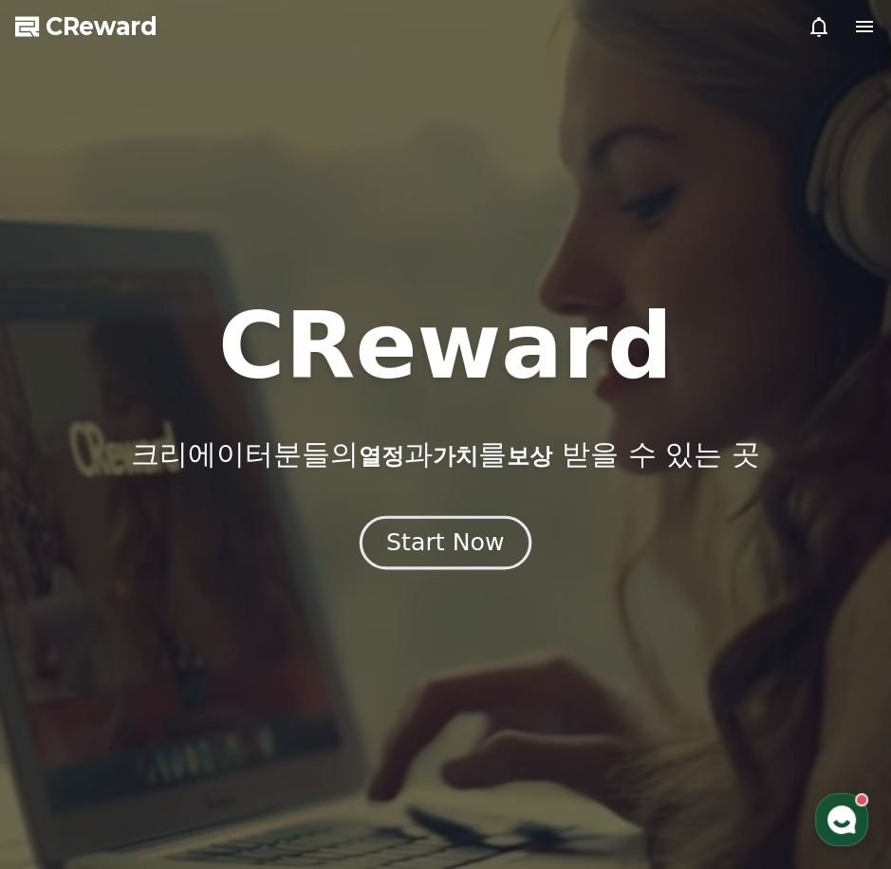
click at [463, 551] on div "Start Now" at bounding box center [445, 543] width 118 height 32
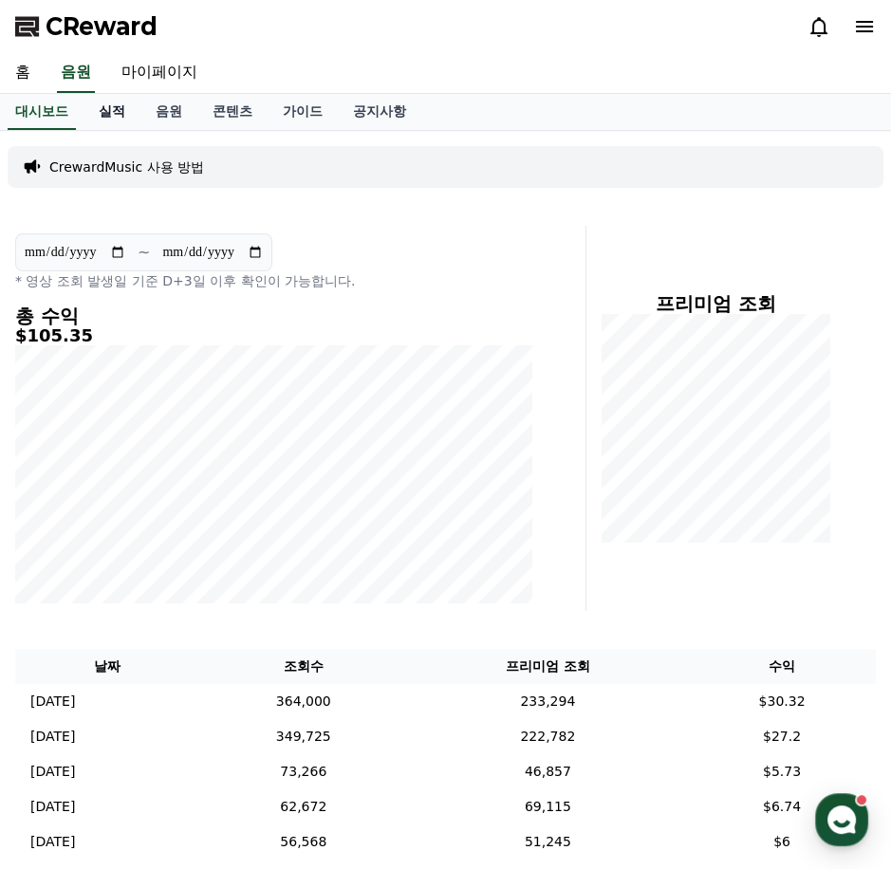
click at [126, 113] on link "실적" at bounding box center [112, 112] width 57 height 36
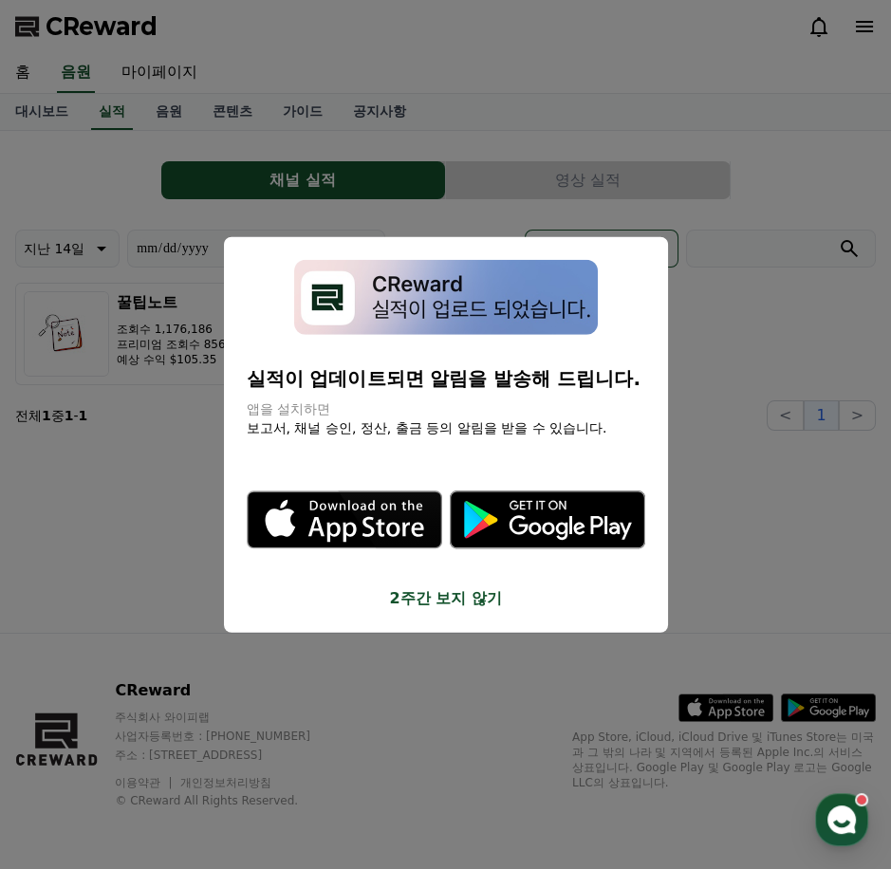
click at [812, 445] on button "close modal" at bounding box center [445, 434] width 891 height 869
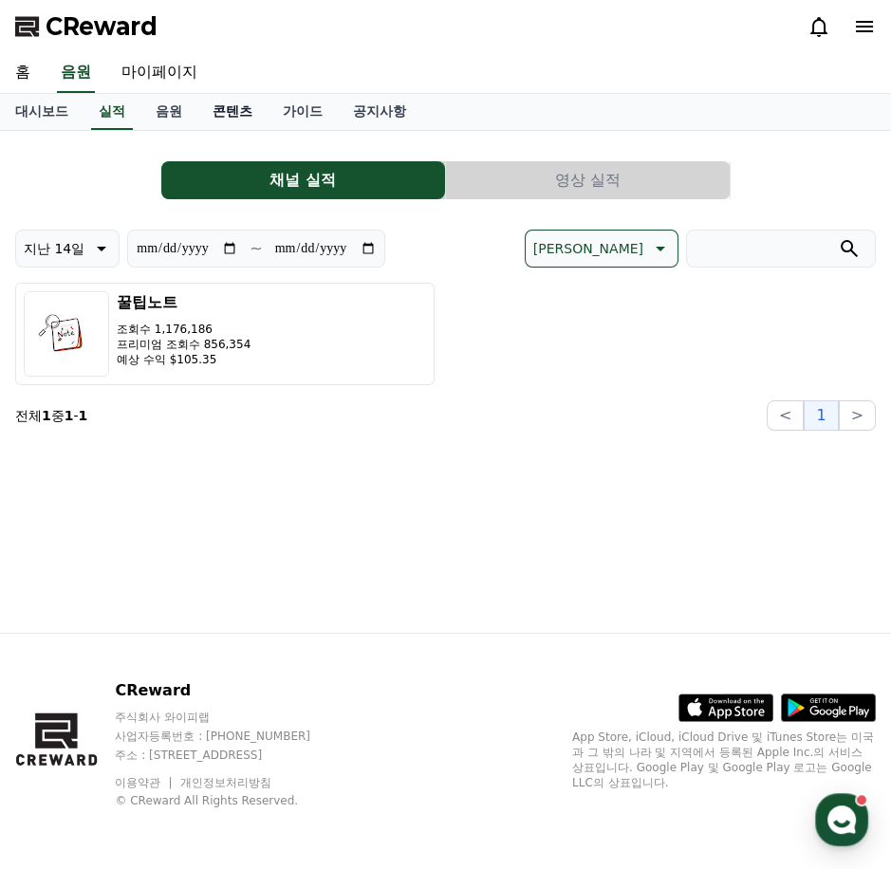
click at [211, 114] on link "콘텐츠" at bounding box center [232, 112] width 70 height 36
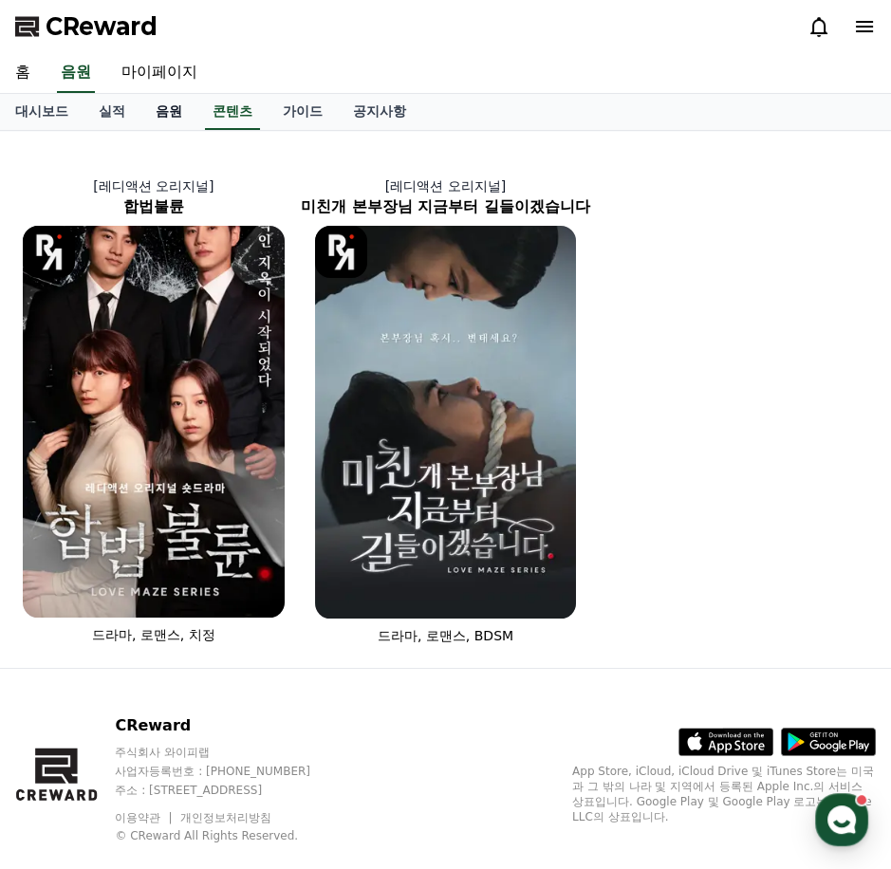
click at [175, 113] on link "음원" at bounding box center [168, 112] width 57 height 36
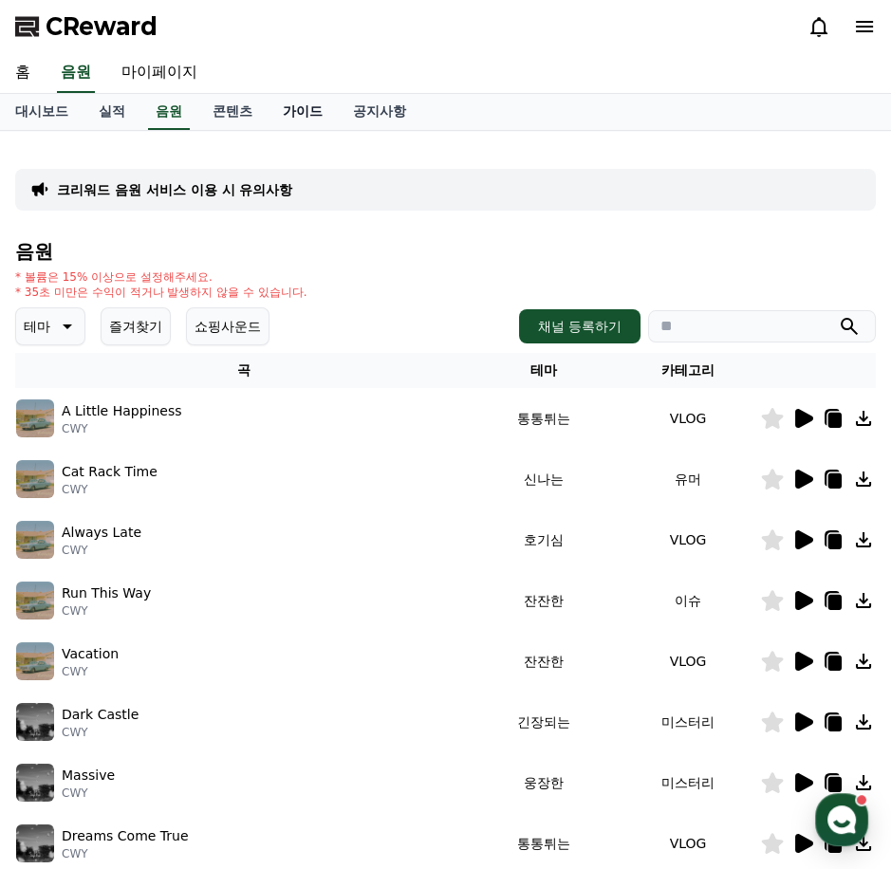
click at [308, 119] on link "가이드" at bounding box center [303, 112] width 70 height 36
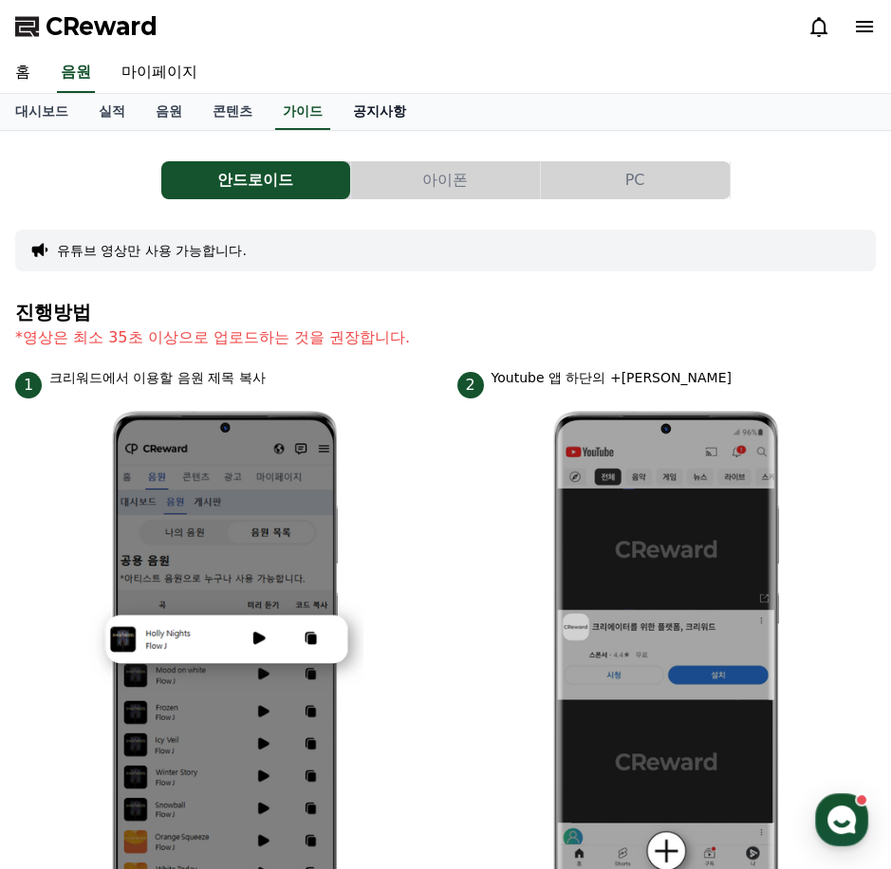
click at [379, 108] on link "공지사항" at bounding box center [380, 112] width 84 height 36
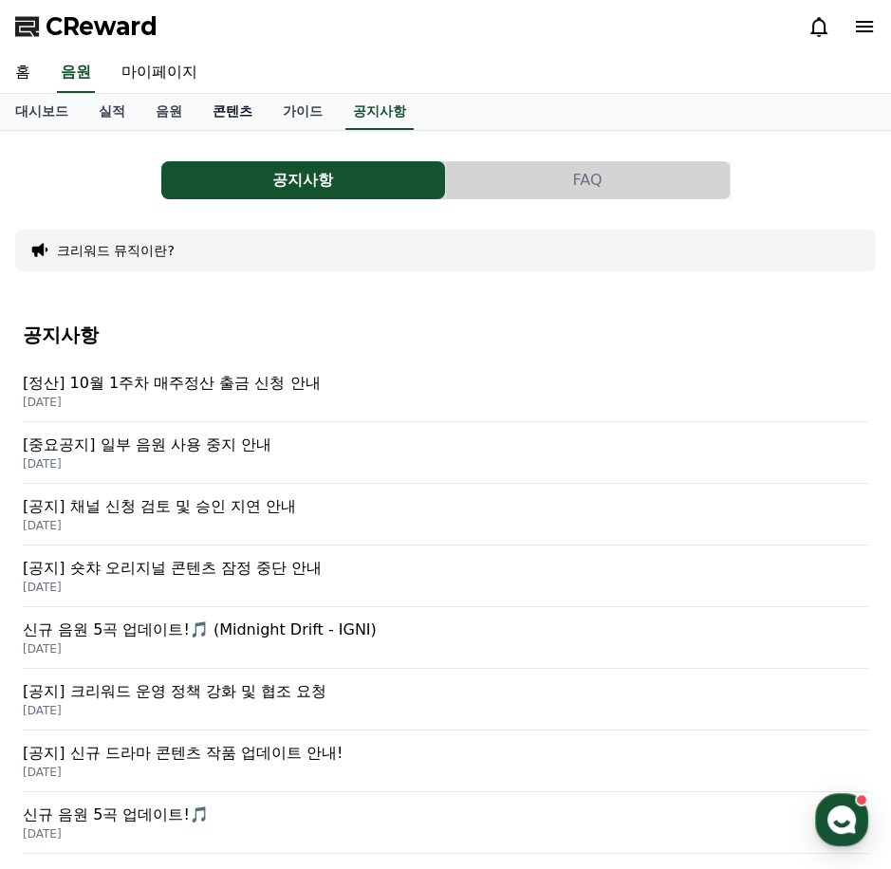
click at [230, 101] on link "콘텐츠" at bounding box center [232, 112] width 70 height 36
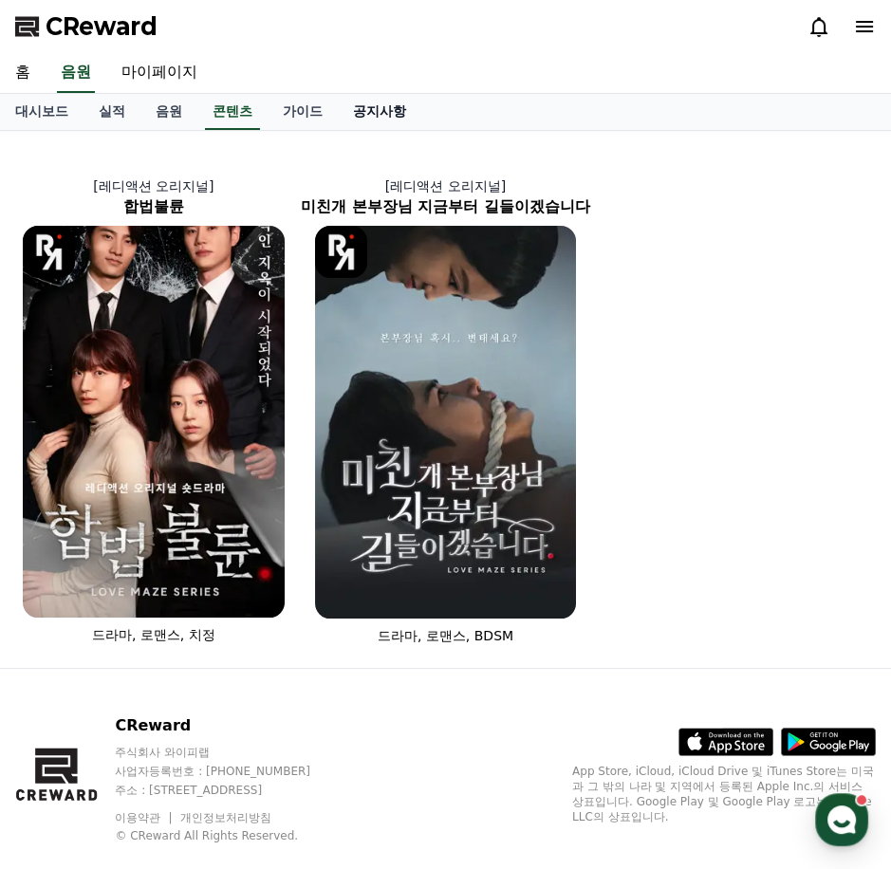
click at [369, 109] on link "공지사항" at bounding box center [380, 112] width 84 height 36
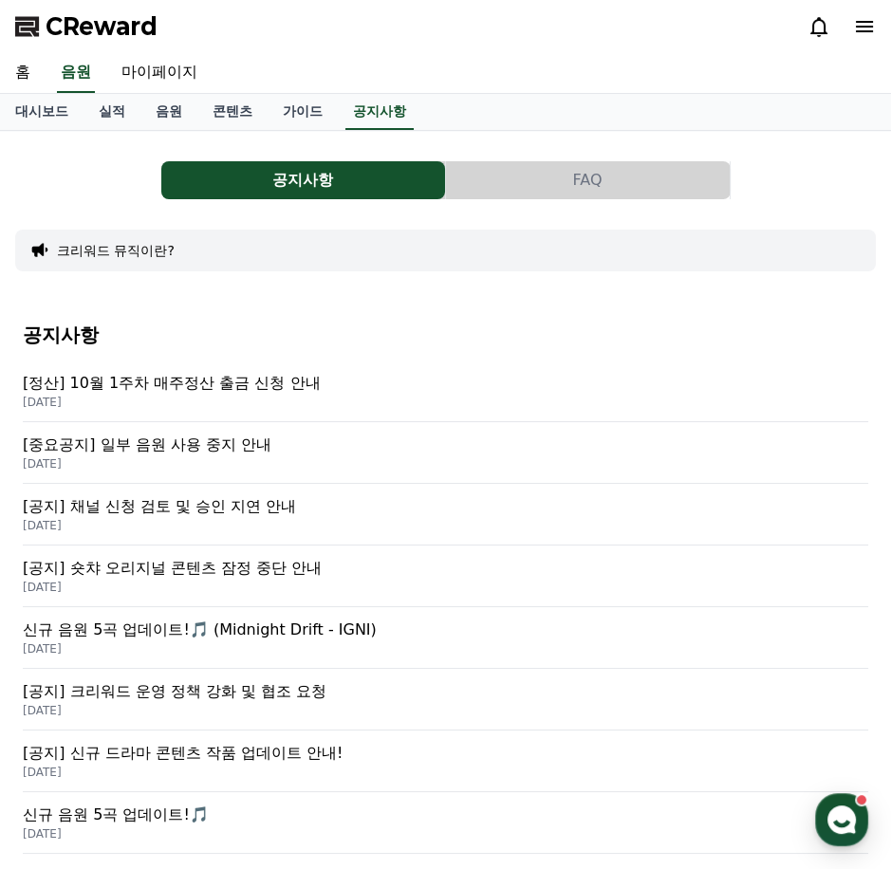
drag, startPoint x: 208, startPoint y: 332, endPoint x: 210, endPoint y: 371, distance: 39.0
click at [208, 333] on h4 "공지사항" at bounding box center [446, 335] width 846 height 21
click at [210, 372] on p "[정산] 10월 1주차 매주정산 출금 신청 안내" at bounding box center [446, 383] width 846 height 23
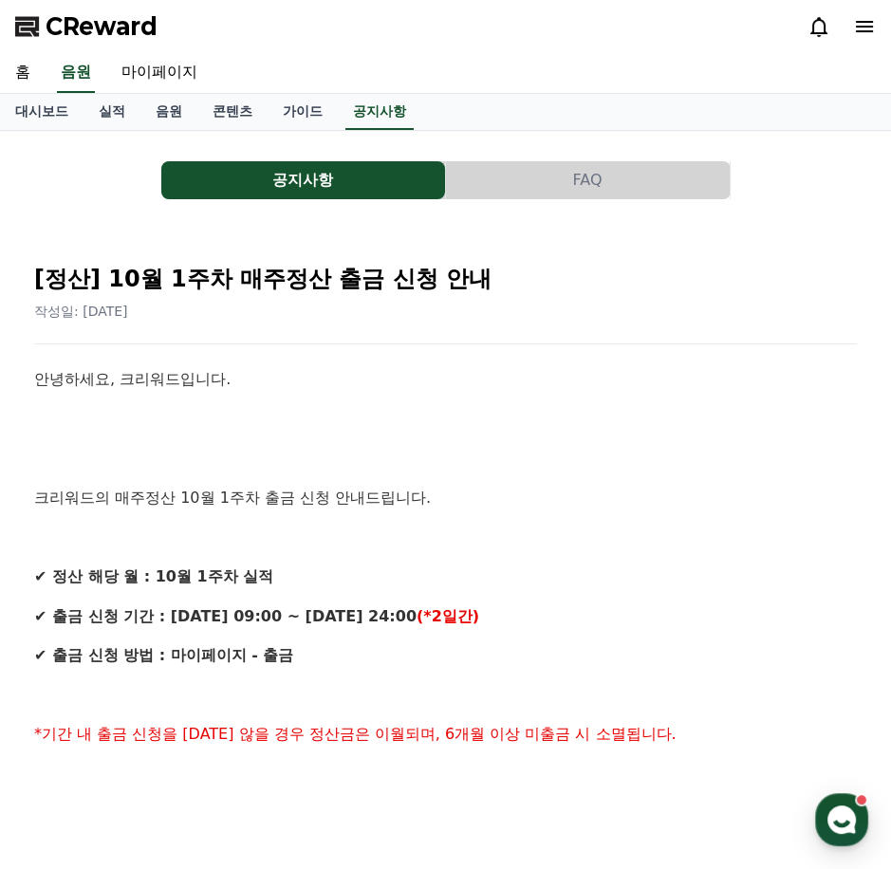
drag, startPoint x: 621, startPoint y: 617, endPoint x: 30, endPoint y: -69, distance: 905.3
